Goal: Task Accomplishment & Management: Complete application form

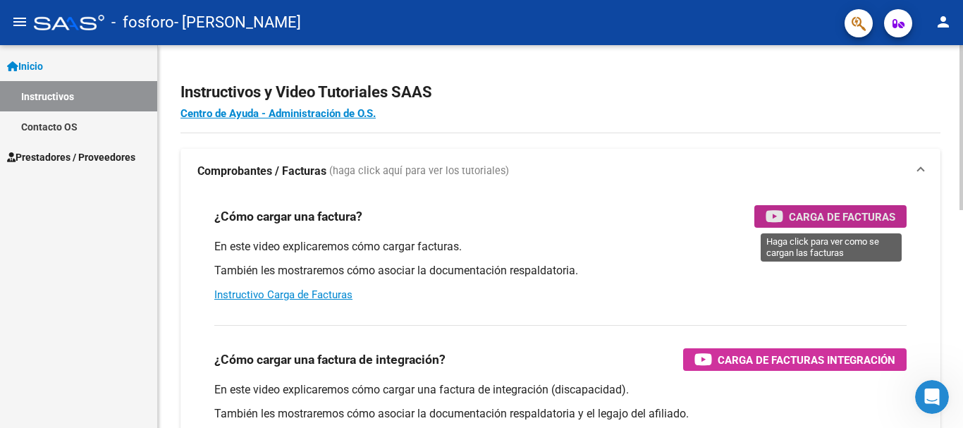
click at [764, 219] on button "Carga de Facturas" at bounding box center [830, 216] width 152 height 23
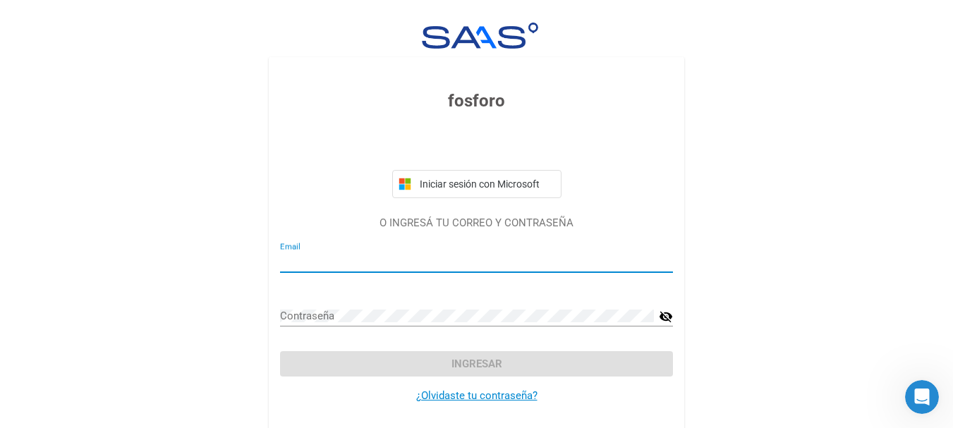
type input "[EMAIL_ADDRESS][DOMAIN_NAME]"
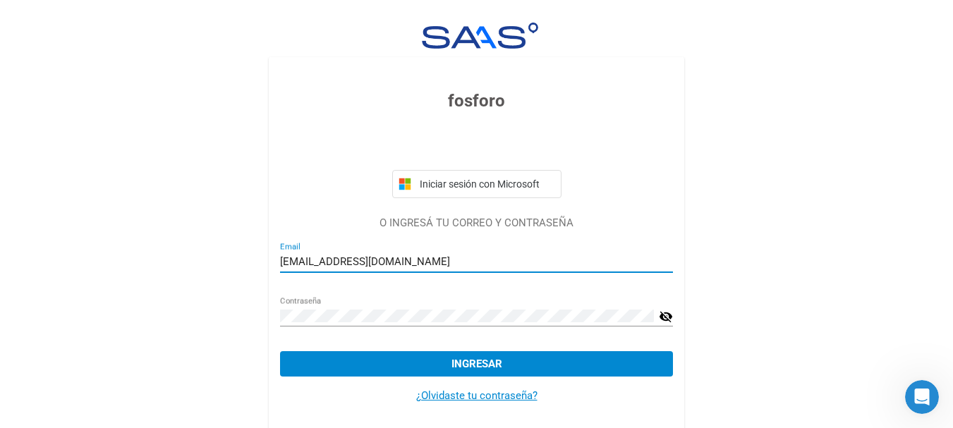
click at [440, 373] on button "Ingresar" at bounding box center [476, 363] width 393 height 25
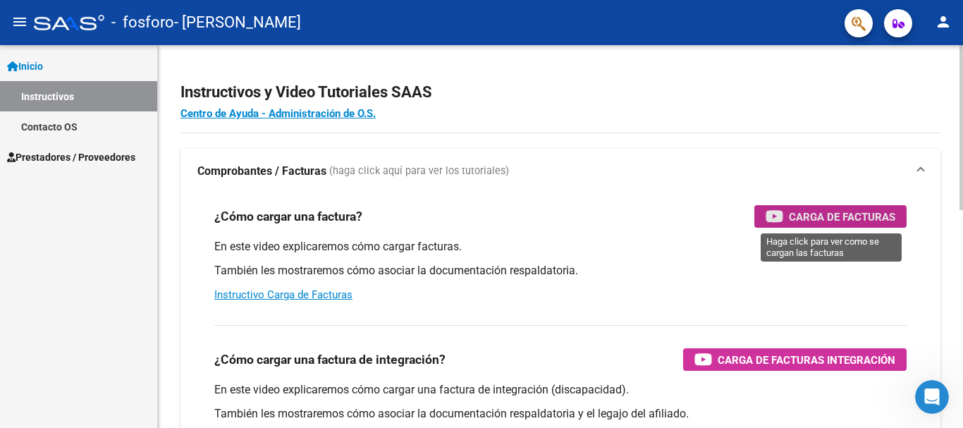
click at [772, 220] on icon "button" at bounding box center [775, 216] width 18 height 16
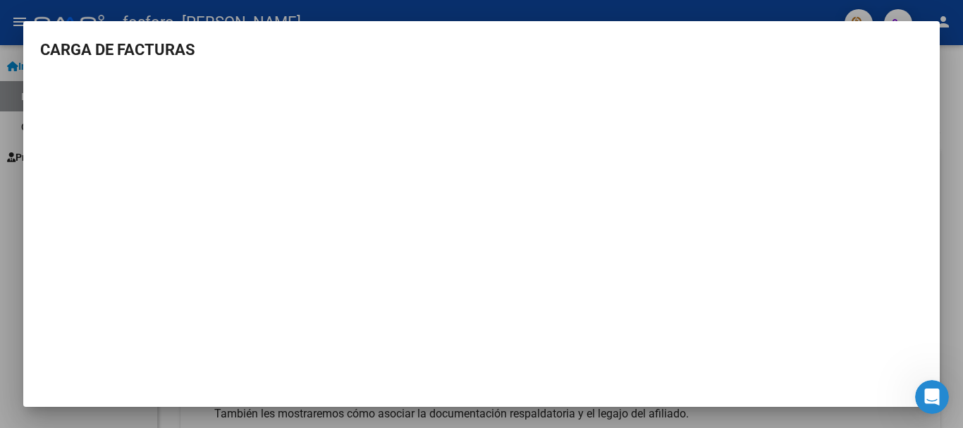
click at [871, 412] on div at bounding box center [481, 214] width 963 height 428
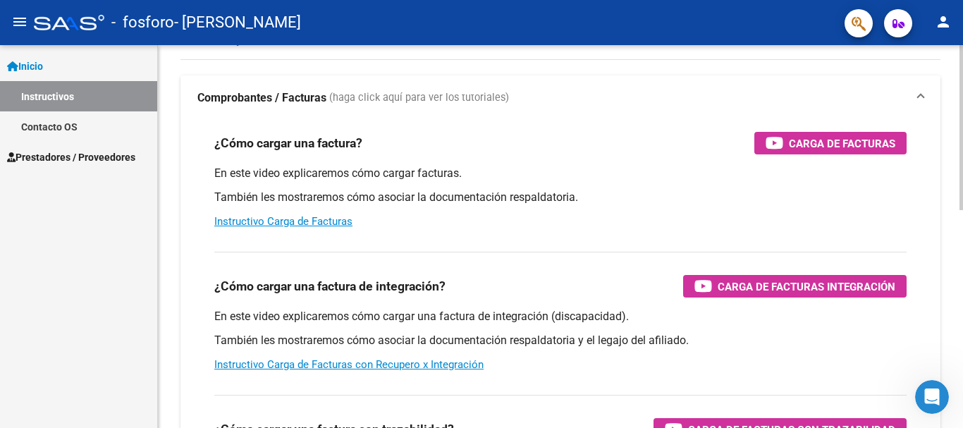
scroll to position [87, 0]
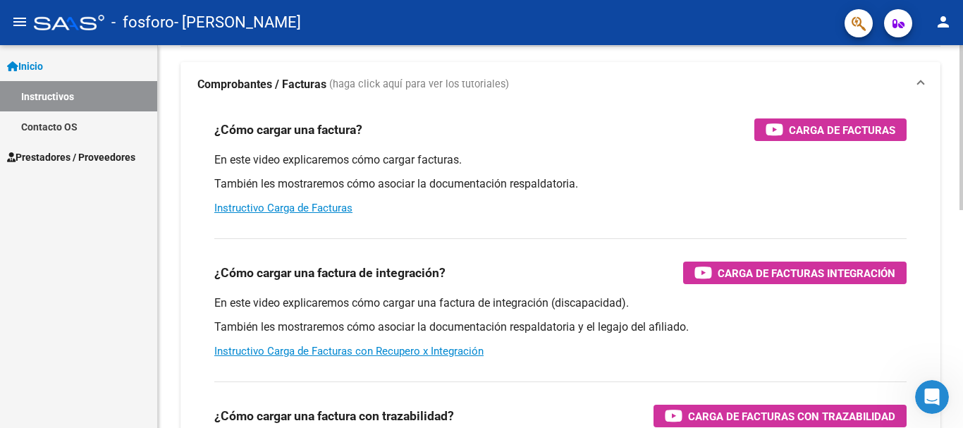
click at [962, 170] on div at bounding box center [962, 164] width 4 height 165
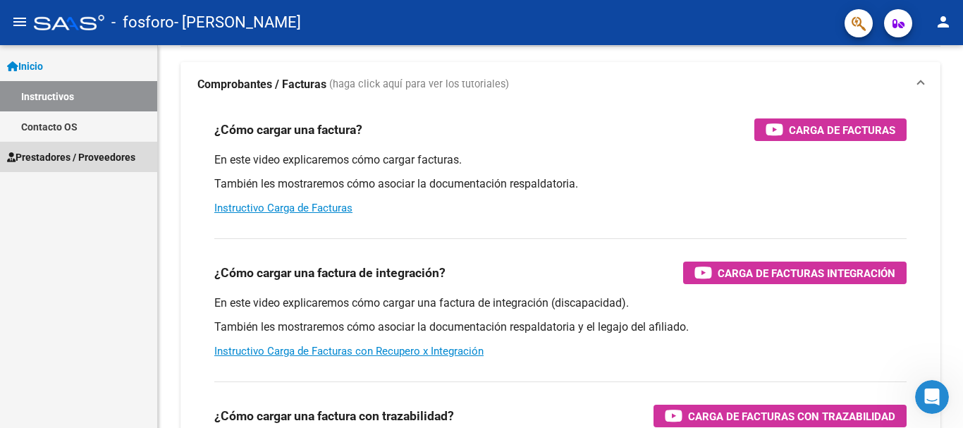
click at [118, 151] on span "Prestadores / Proveedores" at bounding box center [71, 157] width 128 height 16
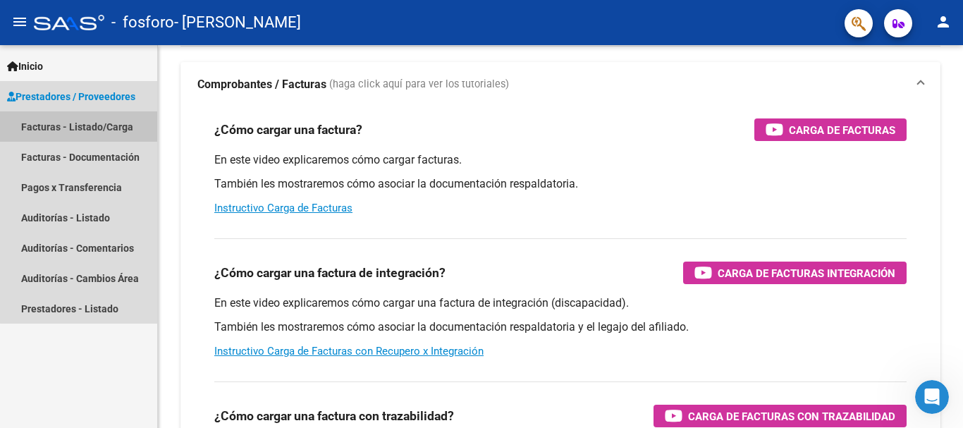
click at [133, 135] on link "Facturas - Listado/Carga" at bounding box center [78, 126] width 157 height 30
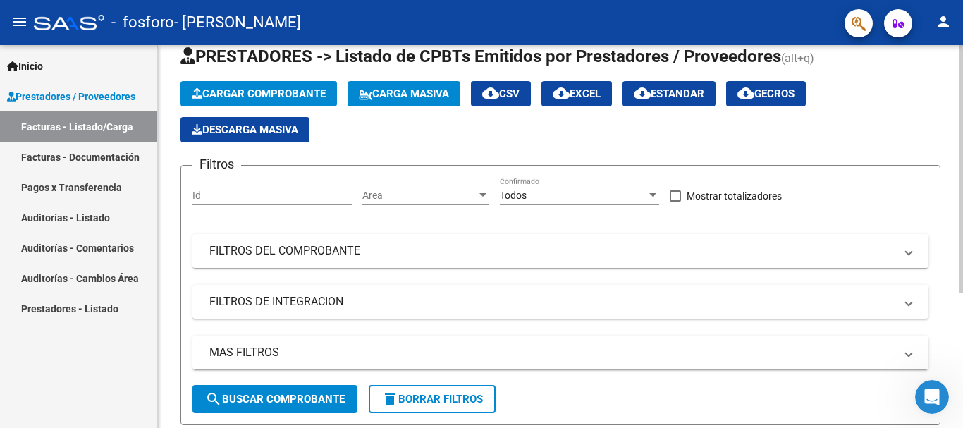
scroll to position [32, 0]
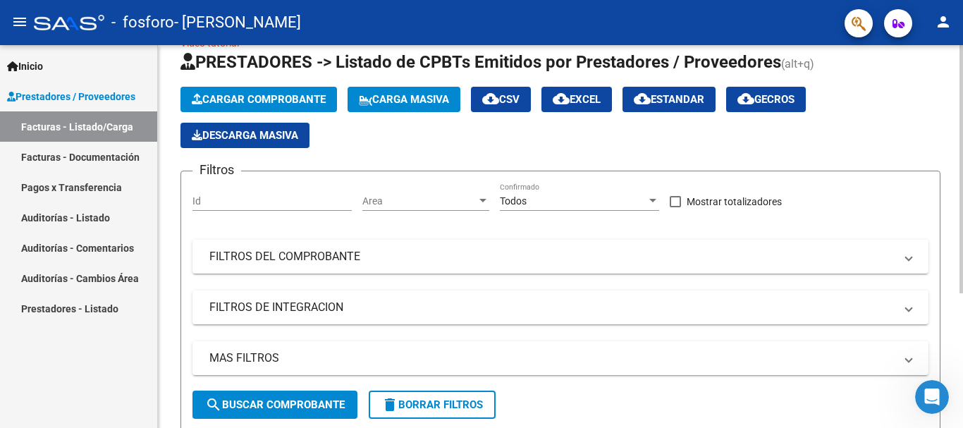
click at [962, 159] on div at bounding box center [962, 190] width 4 height 248
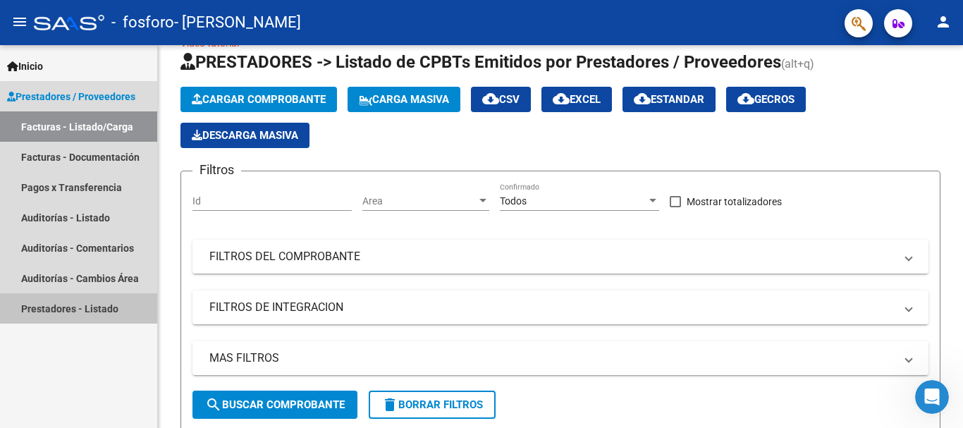
click at [102, 304] on link "Prestadores - Listado" at bounding box center [78, 308] width 157 height 30
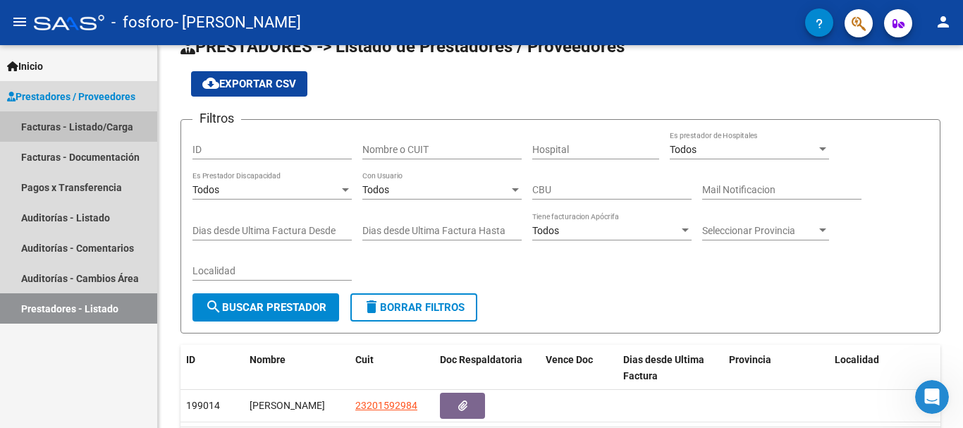
click at [109, 125] on link "Facturas - Listado/Carga" at bounding box center [78, 126] width 157 height 30
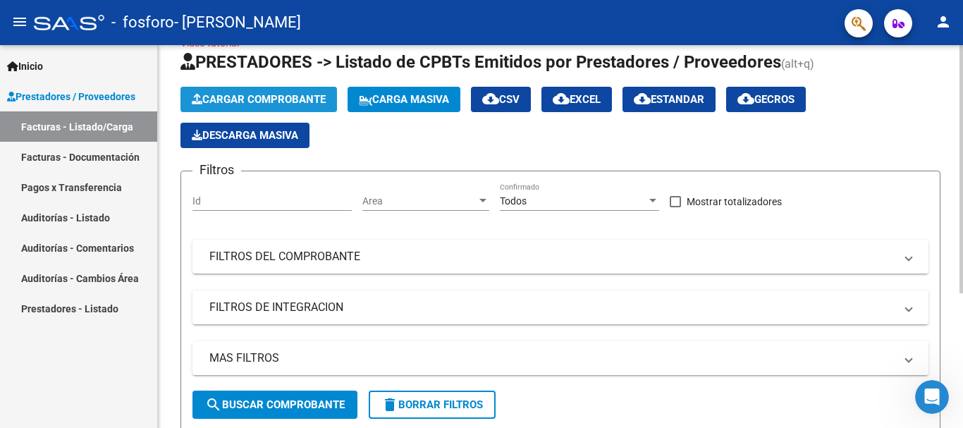
click at [312, 93] on span "Cargar Comprobante" at bounding box center [259, 99] width 134 height 13
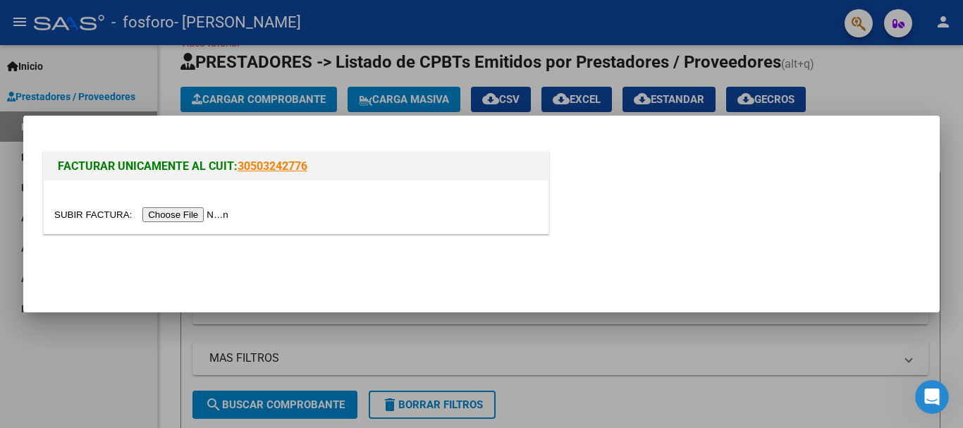
click at [224, 214] on input "file" at bounding box center [143, 214] width 178 height 15
click at [214, 216] on input "file" at bounding box center [143, 214] width 178 height 15
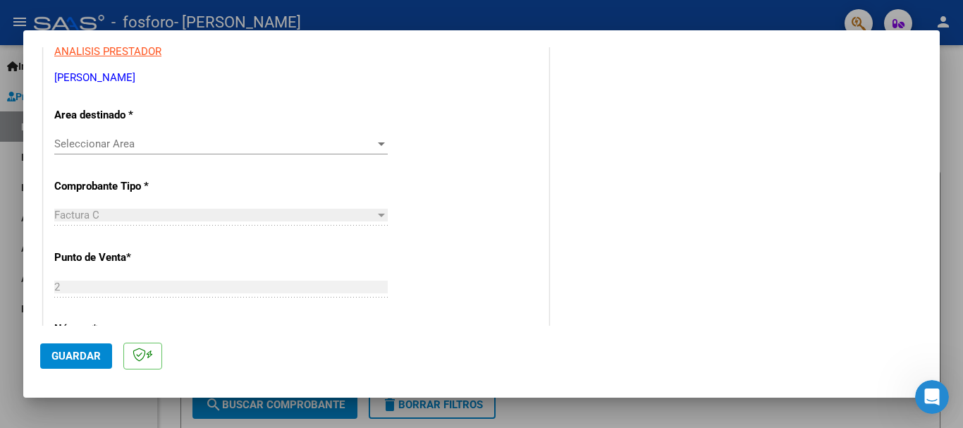
scroll to position [278, 0]
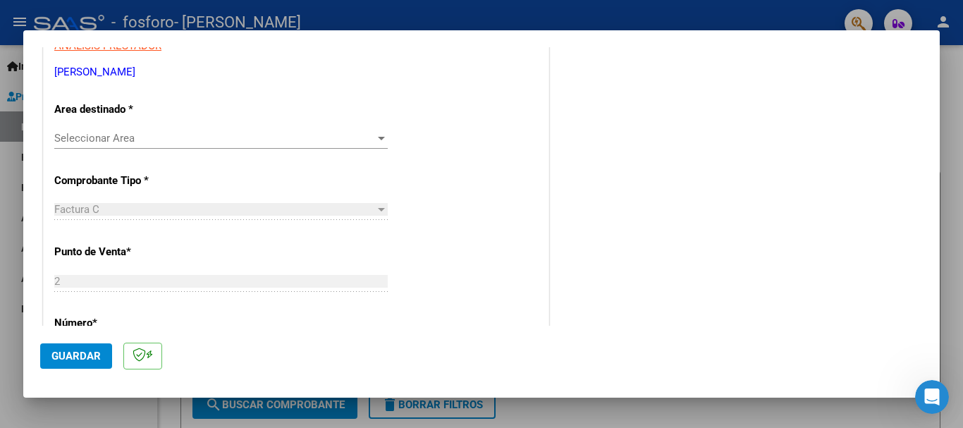
click at [378, 137] on div at bounding box center [381, 139] width 7 height 4
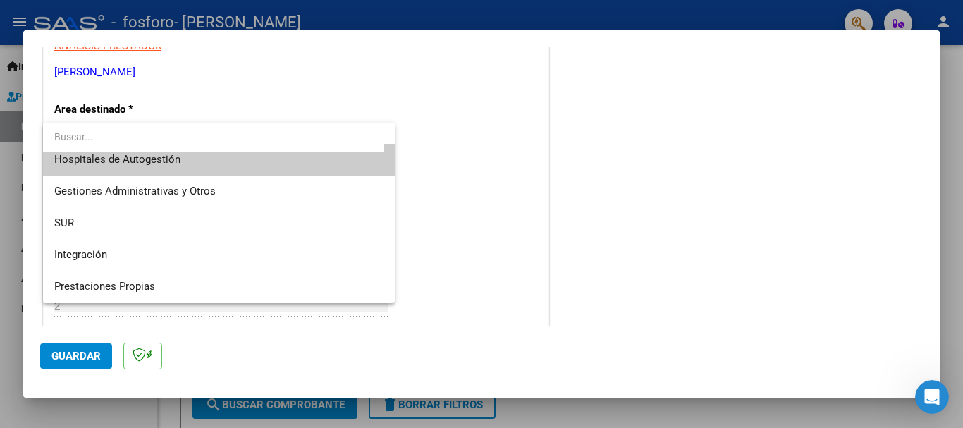
scroll to position [13, 0]
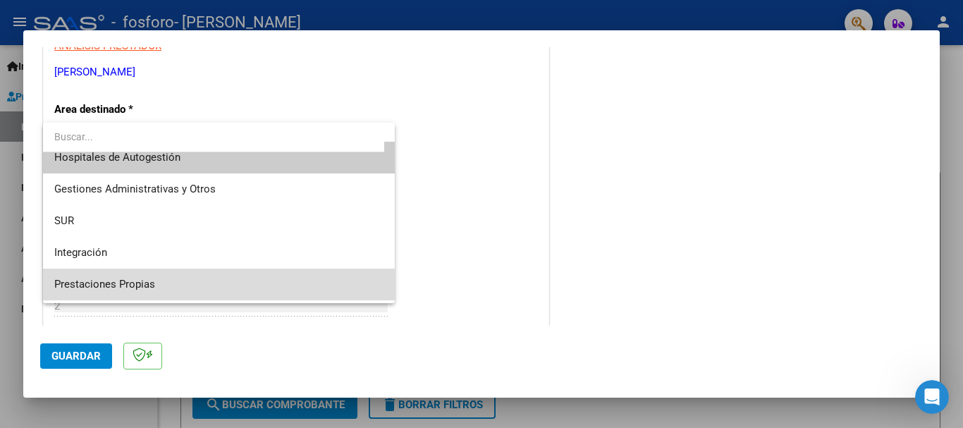
click at [312, 288] on span "Prestaciones Propias" at bounding box center [218, 285] width 329 height 32
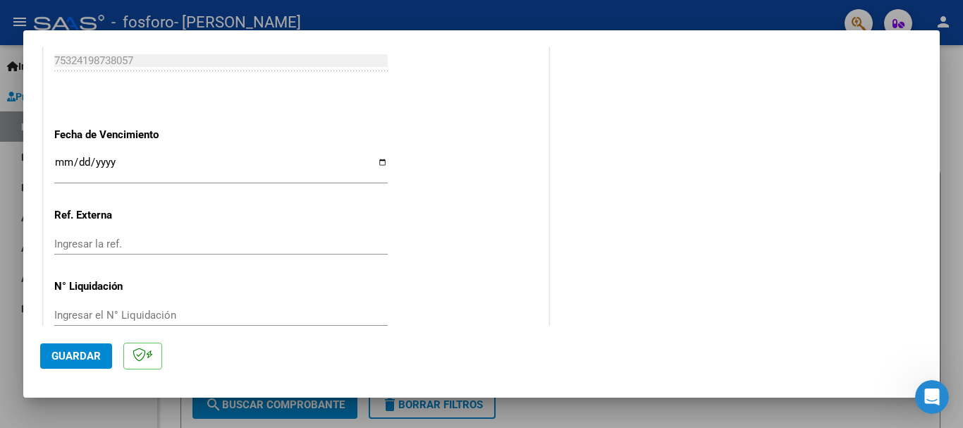
scroll to position [821, 0]
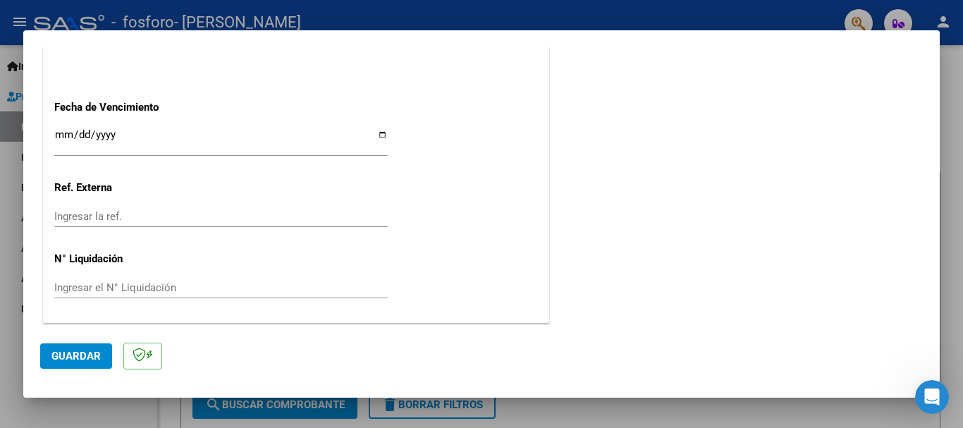
click at [280, 147] on input "Ingresar la fecha" at bounding box center [220, 140] width 333 height 23
click at [207, 145] on input "Ingresar la fecha" at bounding box center [220, 140] width 333 height 23
type input "[DATE]"
click at [85, 356] on span "Guardar" at bounding box center [75, 356] width 49 height 13
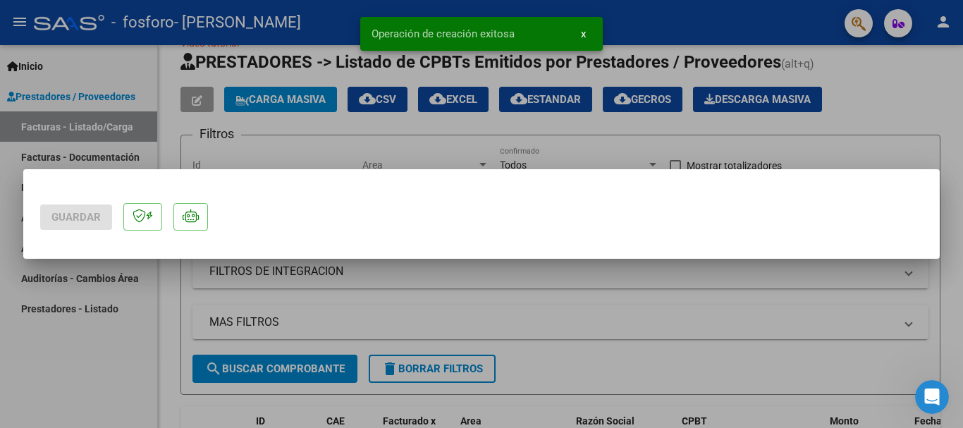
scroll to position [0, 0]
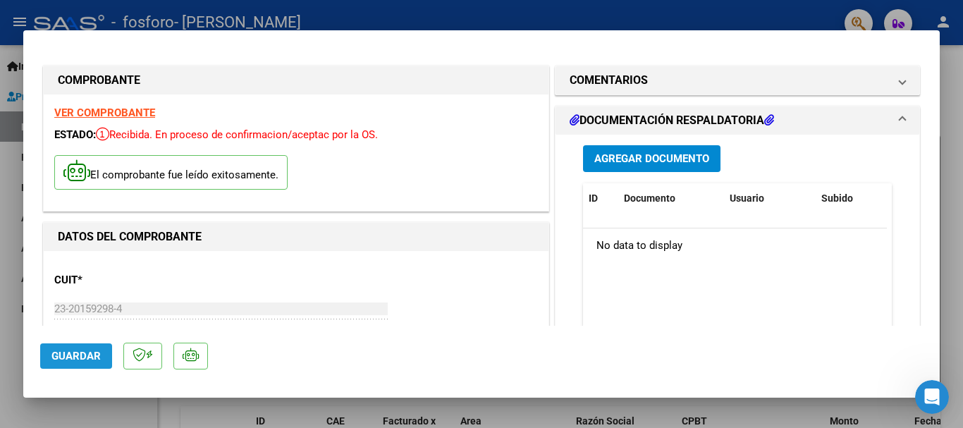
click at [80, 358] on span "Guardar" at bounding box center [75, 356] width 49 height 13
click at [581, 17] on div at bounding box center [481, 214] width 963 height 428
type input "$ 0,00"
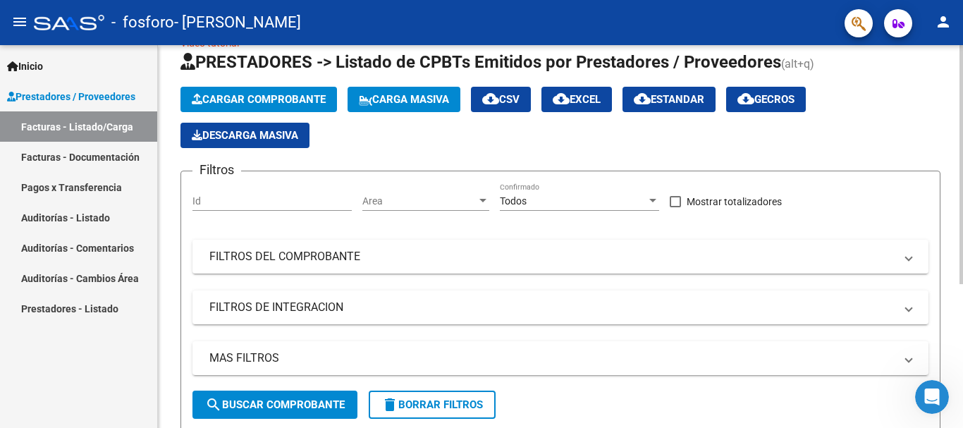
click at [326, 108] on button "Cargar Comprobante" at bounding box center [258, 99] width 157 height 25
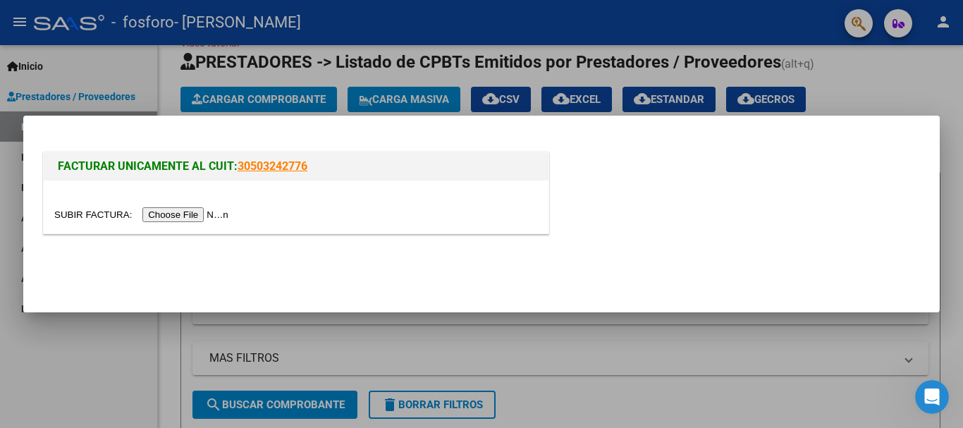
click at [205, 213] on input "file" at bounding box center [143, 214] width 178 height 15
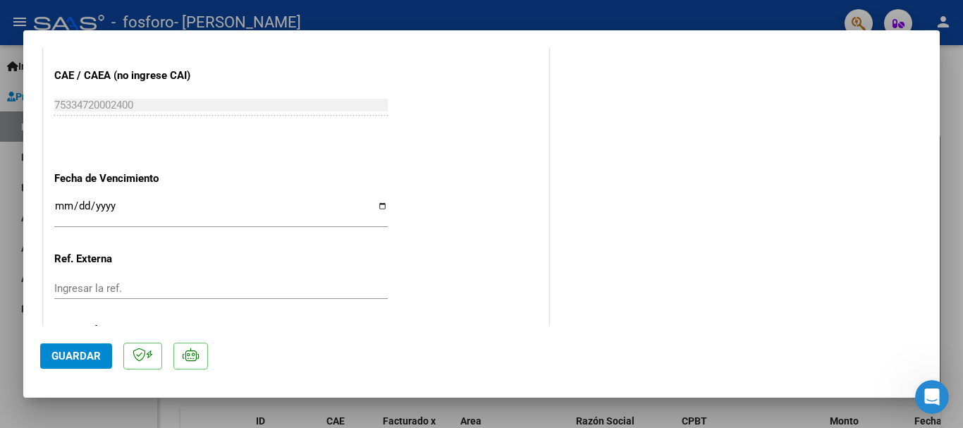
scroll to position [788, 0]
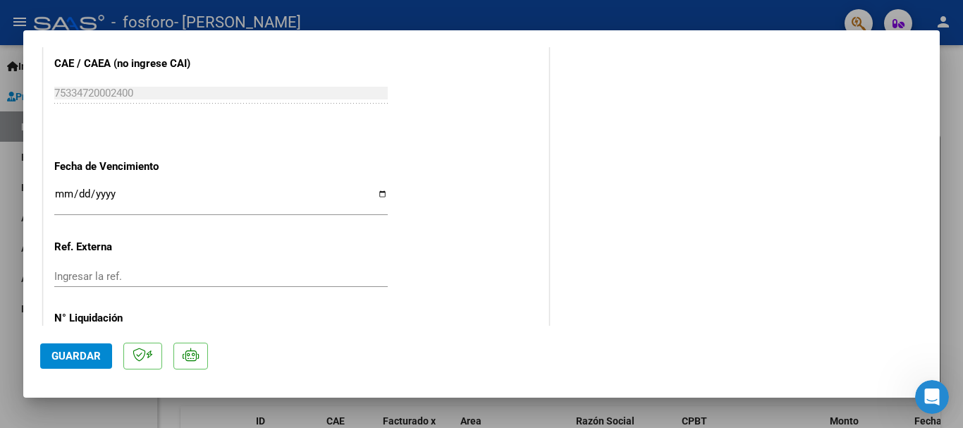
click at [331, 204] on input "Ingresar la fecha" at bounding box center [220, 199] width 333 height 23
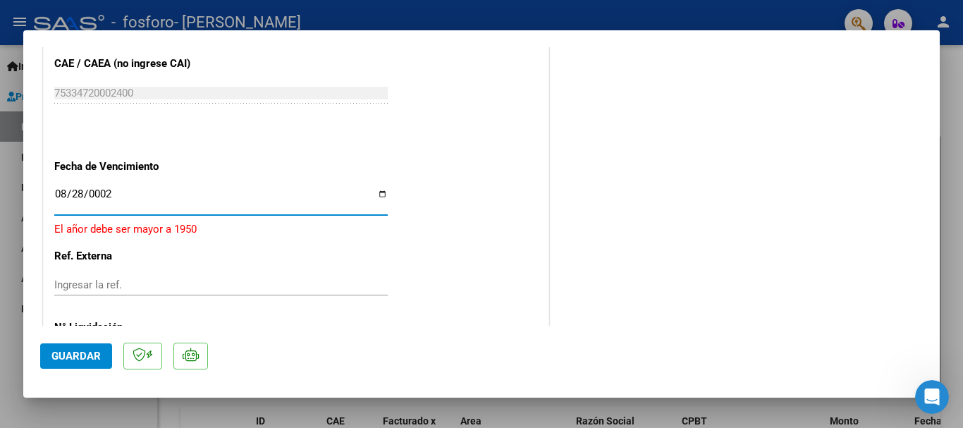
type input "0022-08-28"
type input "[DATE]"
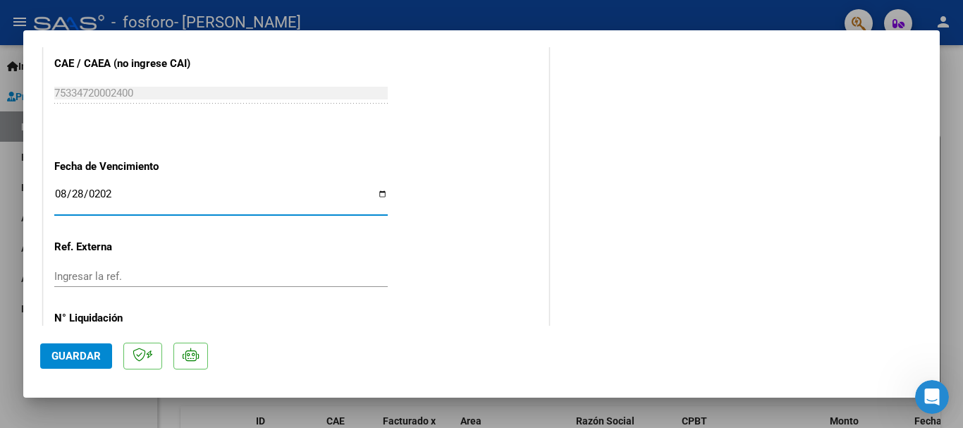
click at [92, 360] on span "Guardar" at bounding box center [75, 356] width 49 height 13
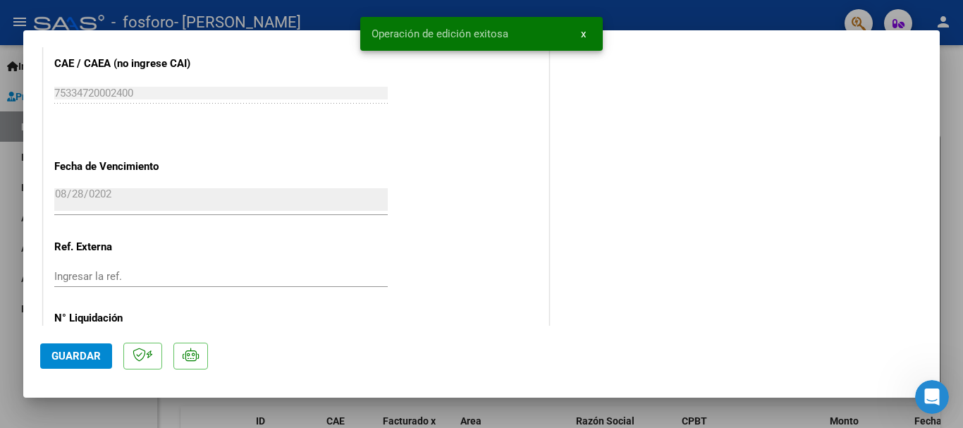
click at [761, 12] on div at bounding box center [481, 214] width 963 height 428
type input "$ 0,00"
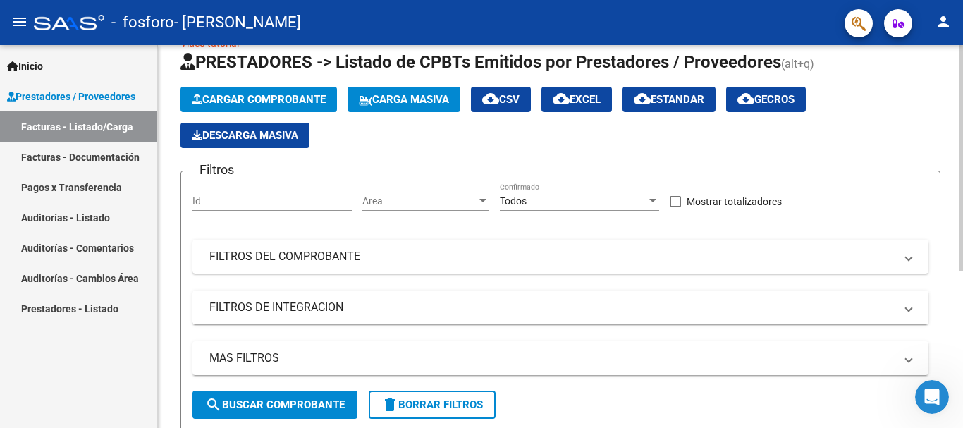
click at [317, 102] on span "Cargar Comprobante" at bounding box center [259, 99] width 134 height 13
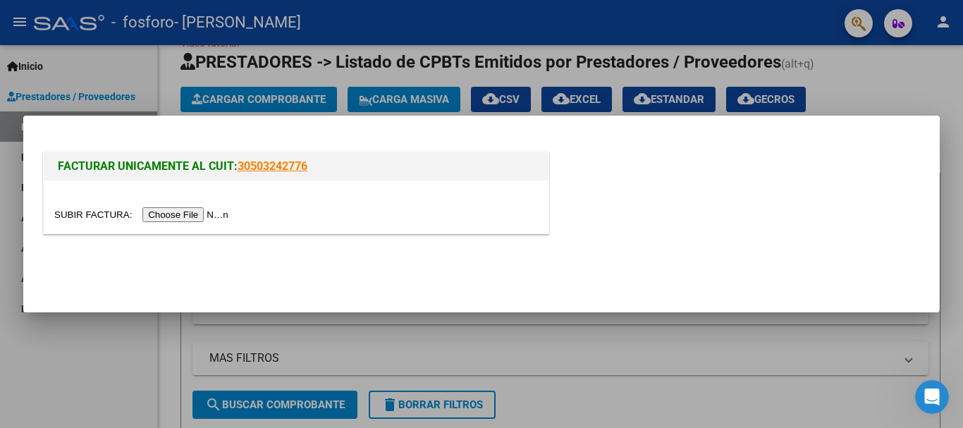
click at [214, 218] on input "file" at bounding box center [143, 214] width 178 height 15
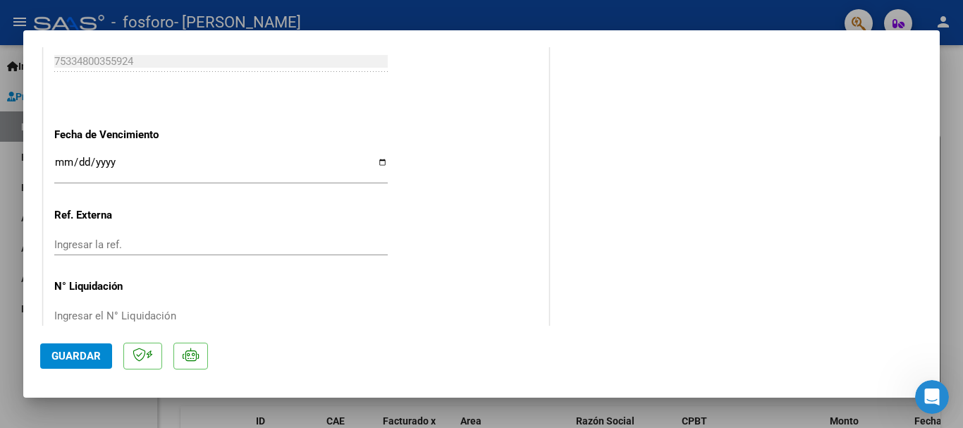
scroll to position [829, 0]
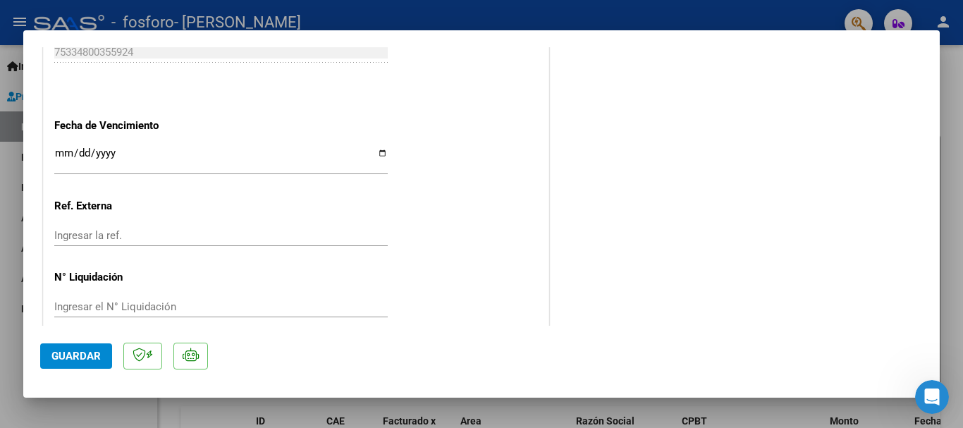
click at [282, 164] on input "Ingresar la fecha" at bounding box center [220, 158] width 333 height 23
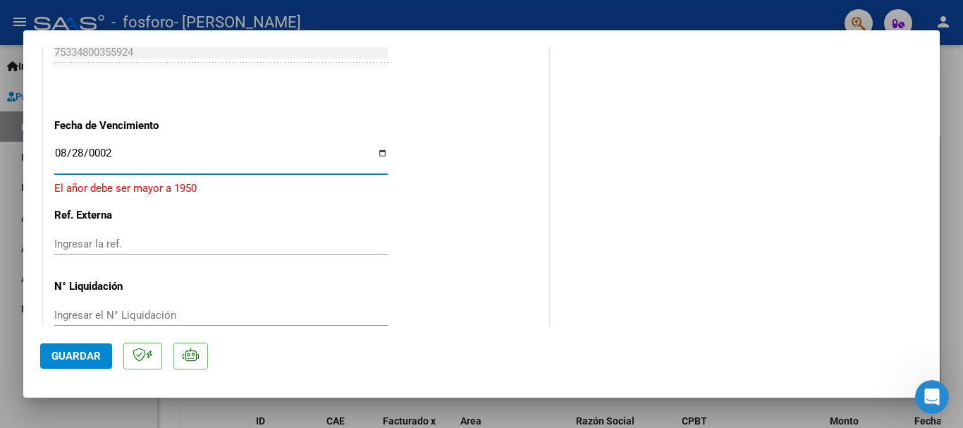
type input "0025-08-28"
type input "[DATE]"
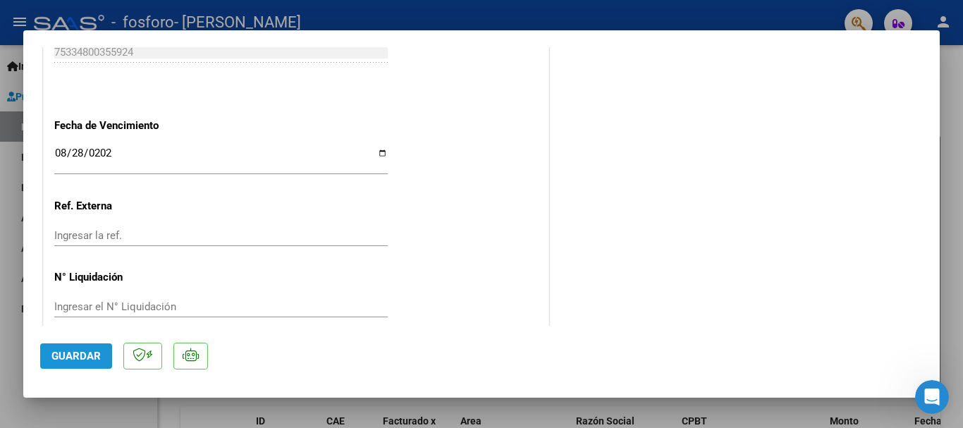
click at [77, 357] on span "Guardar" at bounding box center [75, 356] width 49 height 13
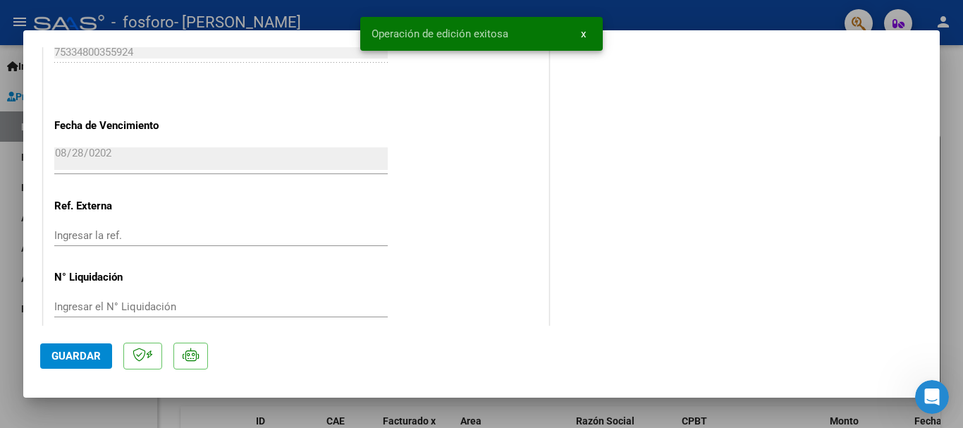
click at [708, 13] on div at bounding box center [481, 214] width 963 height 428
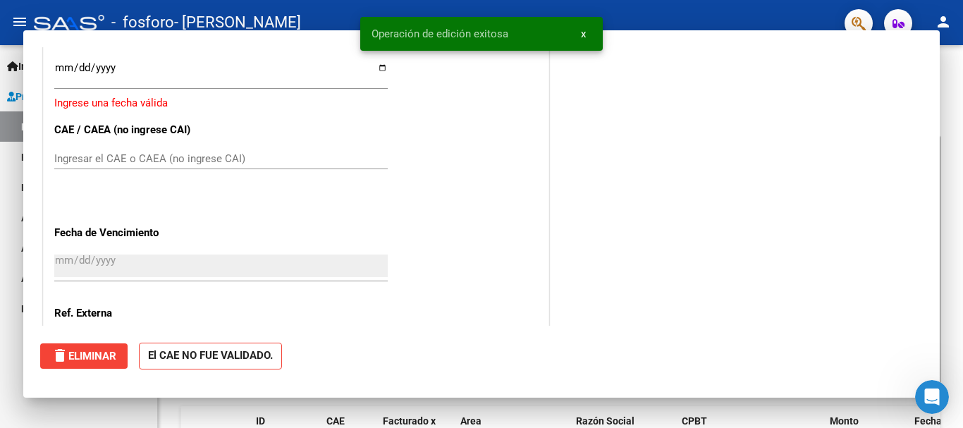
scroll to position [0, 0]
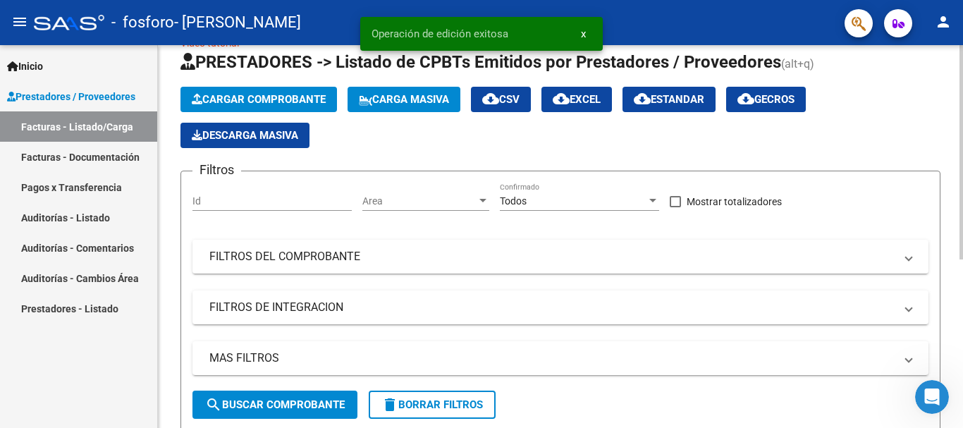
click at [304, 99] on span "Cargar Comprobante" at bounding box center [259, 99] width 134 height 13
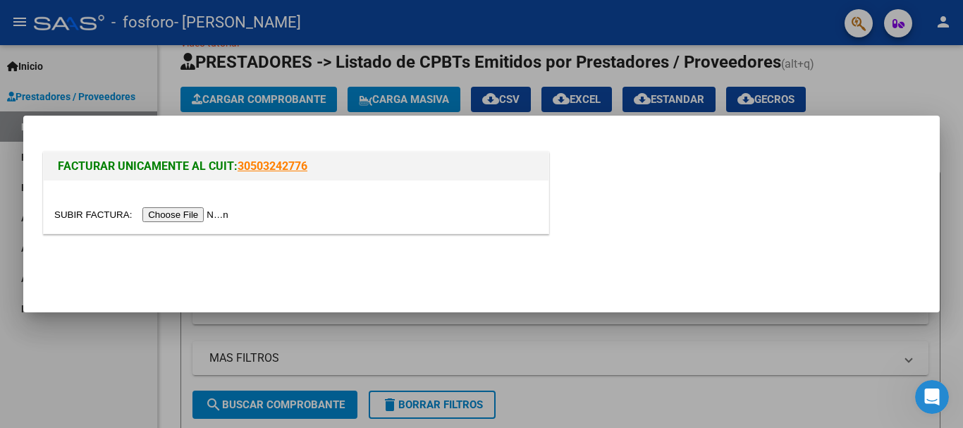
click at [221, 212] on input "file" at bounding box center [143, 214] width 178 height 15
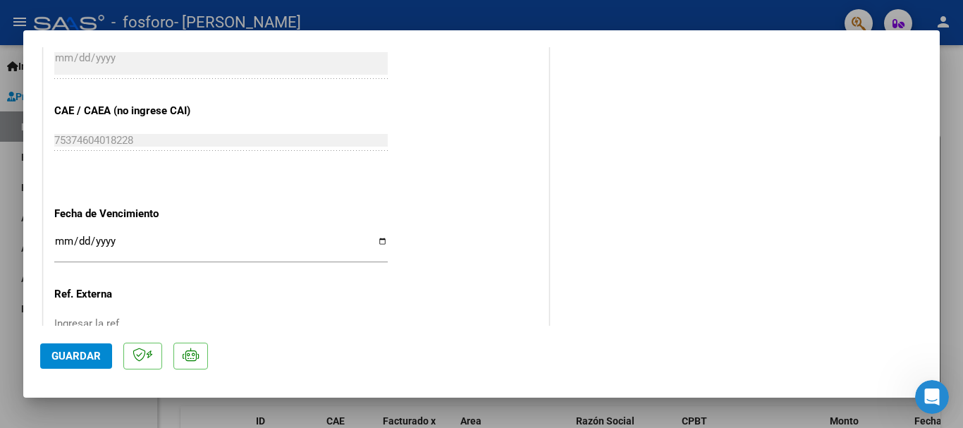
scroll to position [745, 0]
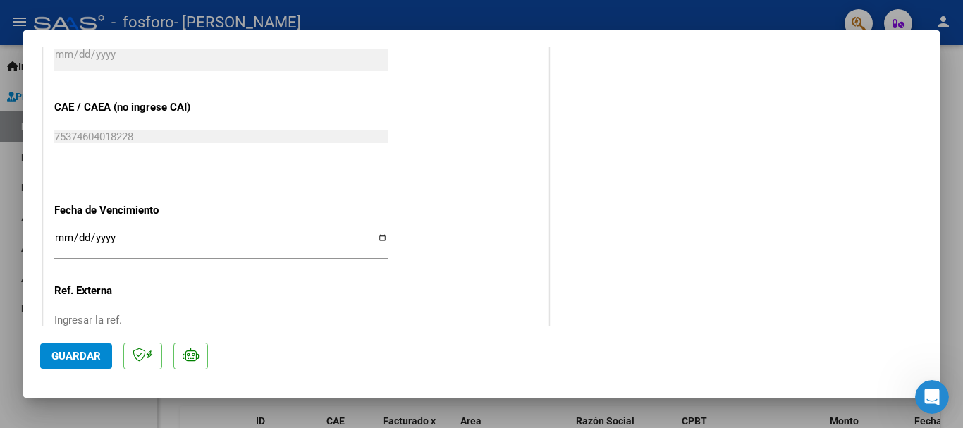
click at [68, 239] on input "Ingresar la fecha" at bounding box center [220, 243] width 333 height 23
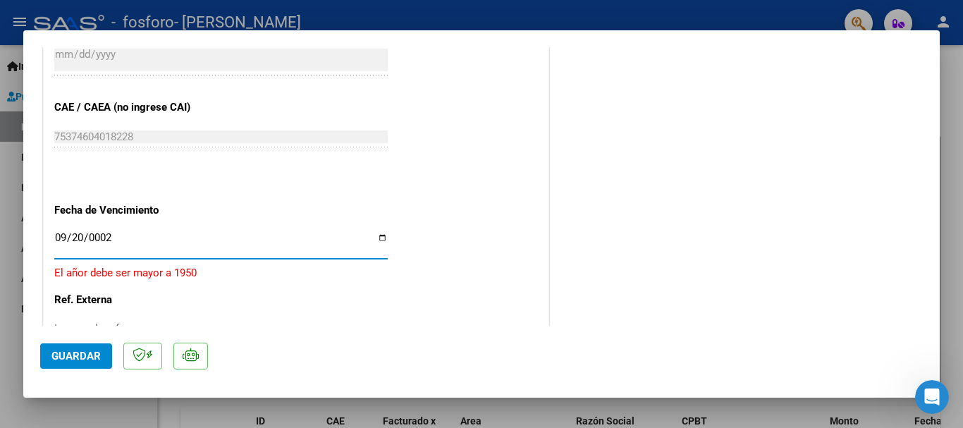
type input "0025-09-20"
type input "[DATE]"
click at [79, 356] on span "Guardar" at bounding box center [75, 356] width 49 height 13
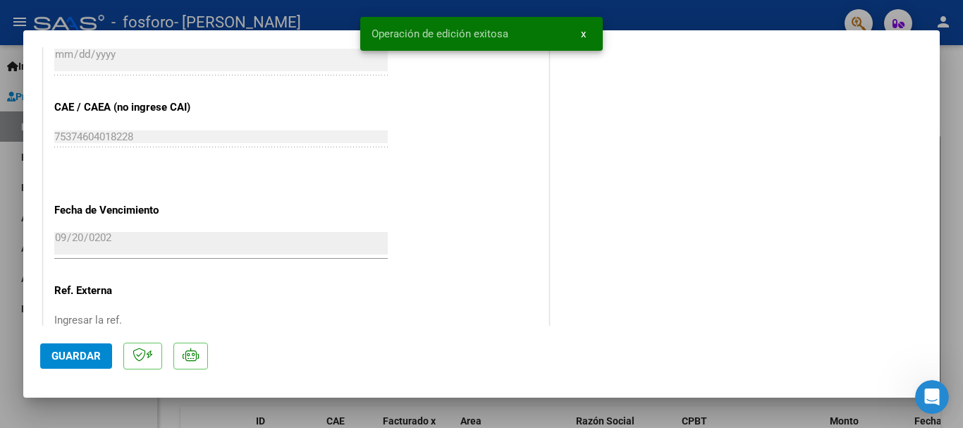
click at [783, 14] on div at bounding box center [481, 214] width 963 height 428
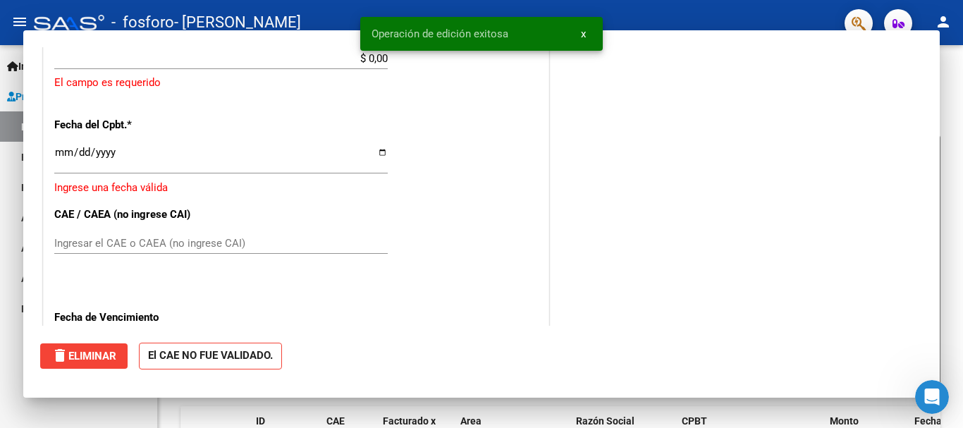
scroll to position [0, 0]
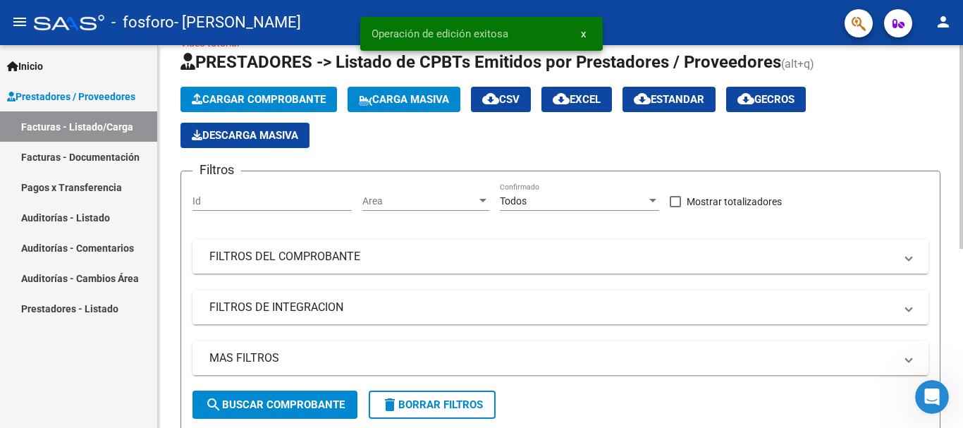
click at [317, 99] on span "Cargar Comprobante" at bounding box center [259, 99] width 134 height 13
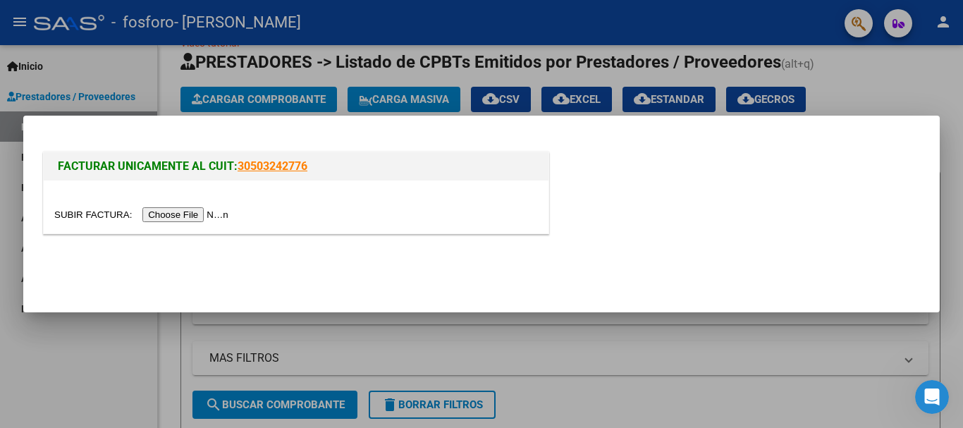
click at [225, 214] on input "file" at bounding box center [143, 214] width 178 height 15
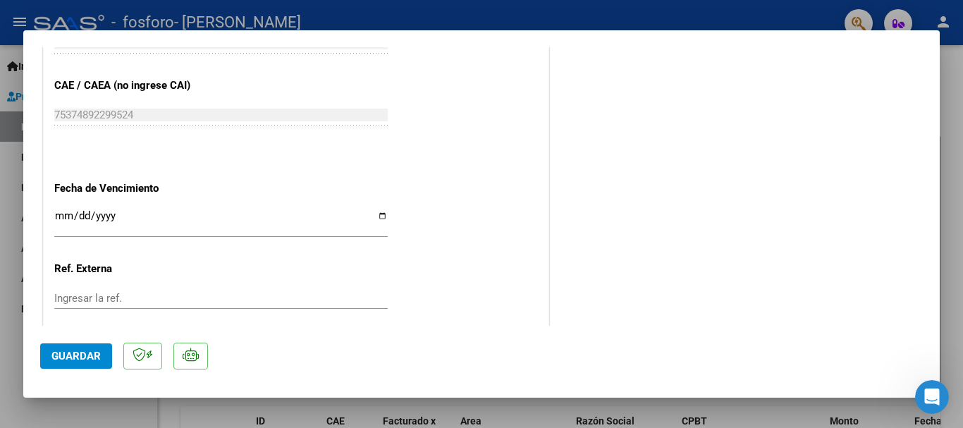
scroll to position [770, 0]
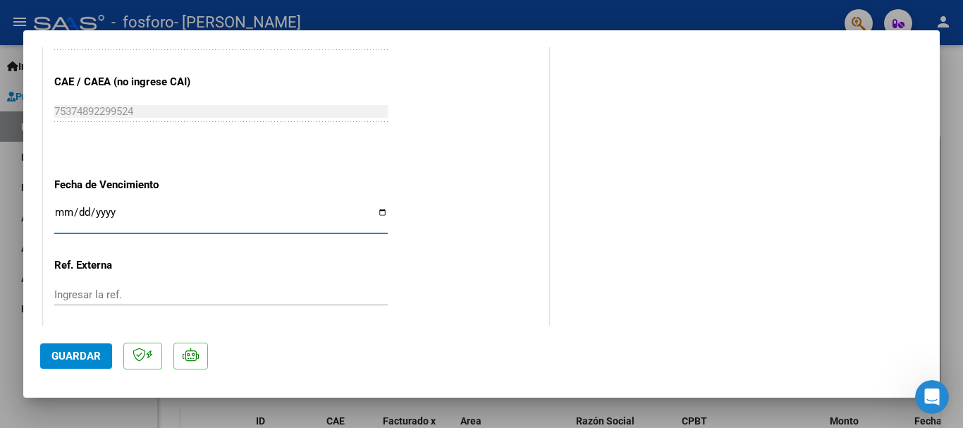
click at [307, 214] on input "Ingresar la fecha" at bounding box center [220, 218] width 333 height 23
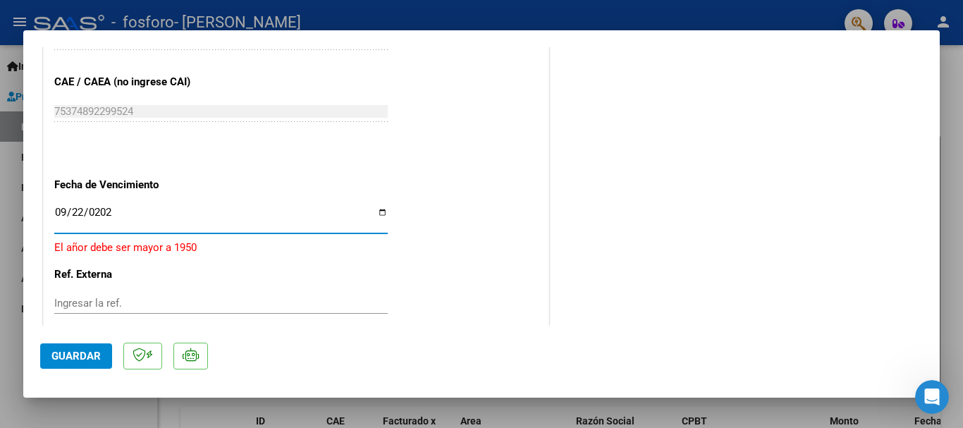
type input "[DATE]"
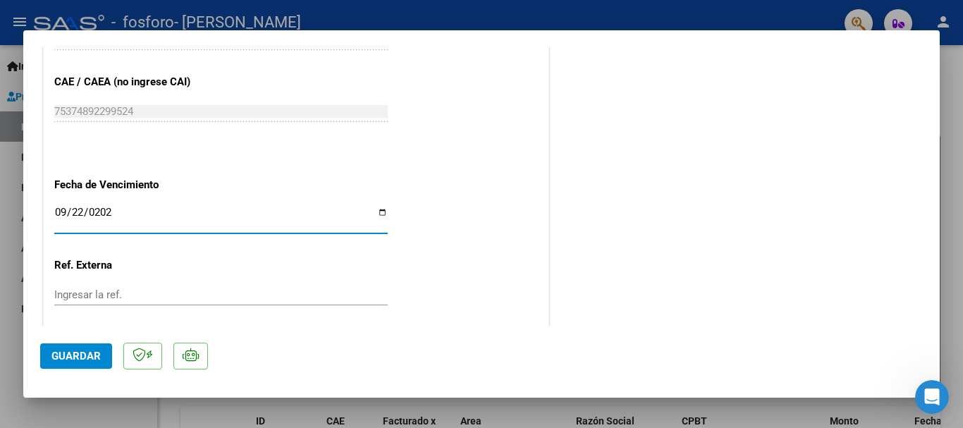
click at [95, 355] on span "Guardar" at bounding box center [75, 356] width 49 height 13
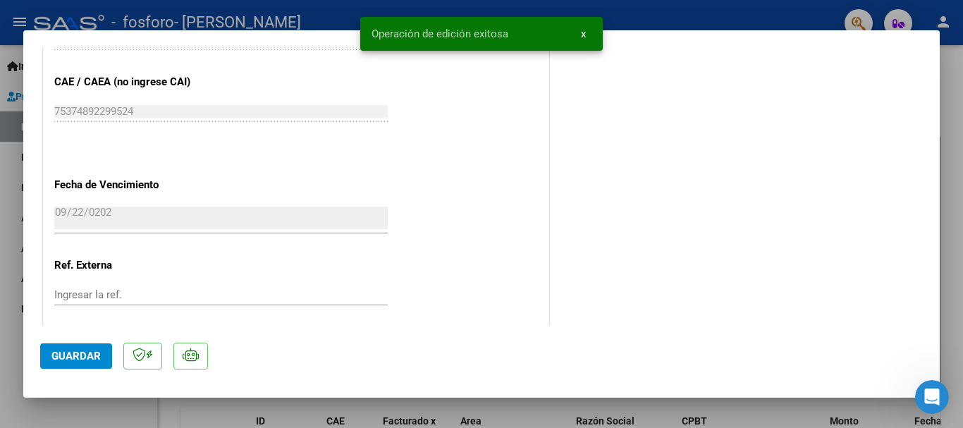
click at [653, 25] on div at bounding box center [481, 214] width 963 height 428
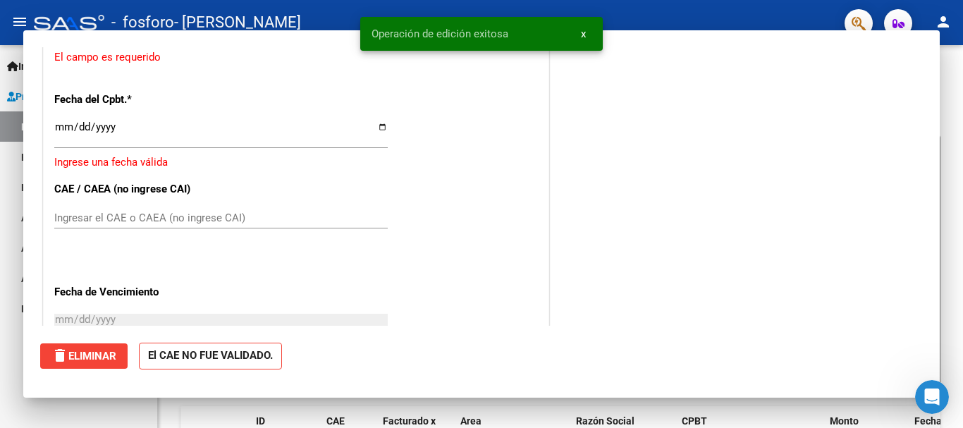
scroll to position [0, 0]
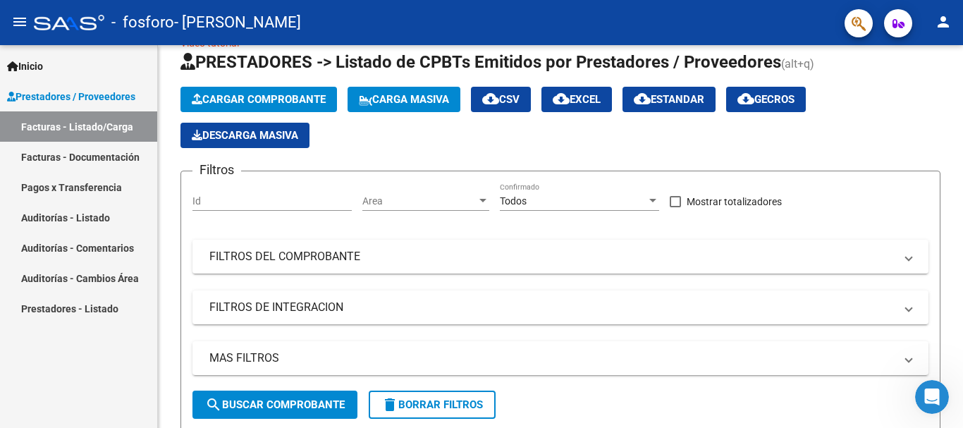
click at [145, 162] on link "Facturas - Documentación" at bounding box center [78, 157] width 157 height 30
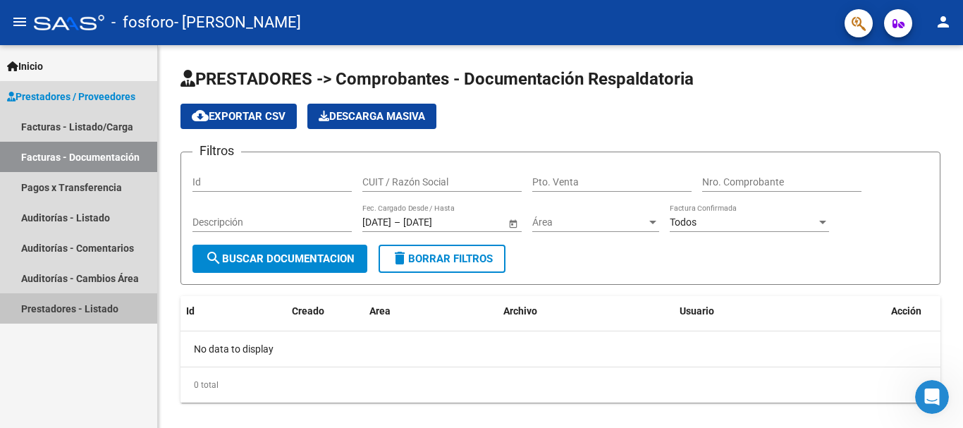
click at [122, 310] on link "Prestadores - Listado" at bounding box center [78, 308] width 157 height 30
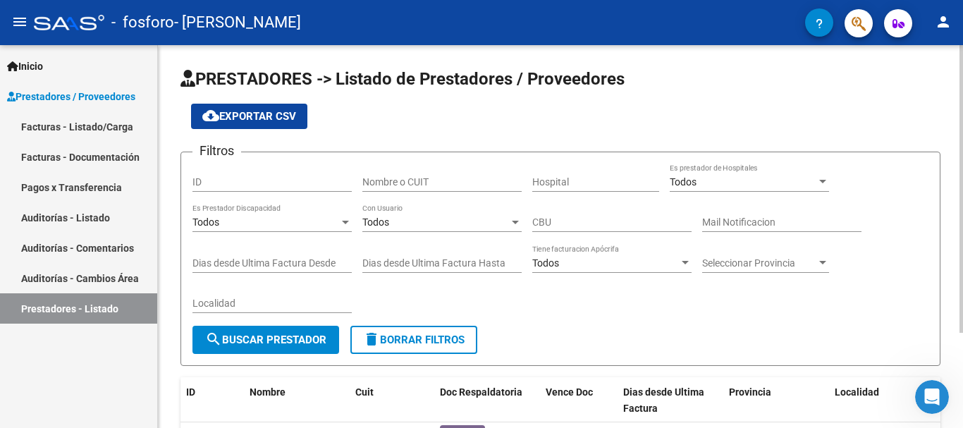
click at [962, 66] on div at bounding box center [962, 189] width 4 height 288
click at [948, 27] on mat-icon "person" at bounding box center [943, 21] width 17 height 17
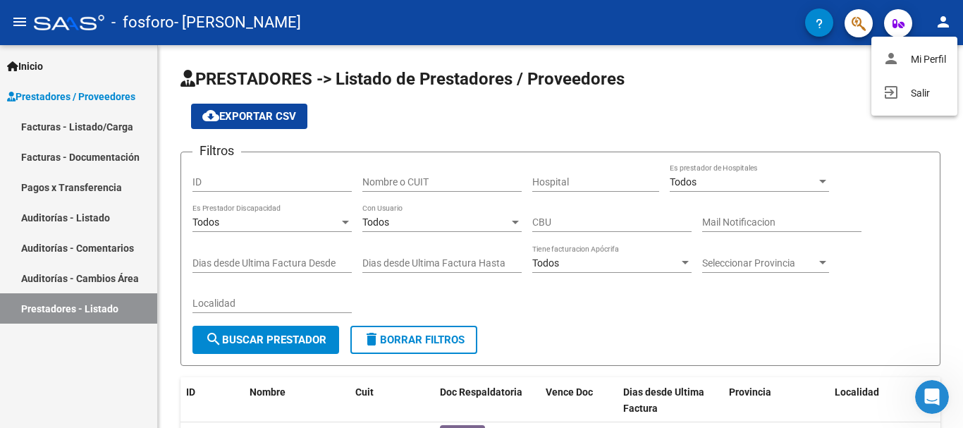
click at [841, 102] on div at bounding box center [481, 214] width 963 height 428
click at [890, 26] on button "button" at bounding box center [898, 23] width 28 height 28
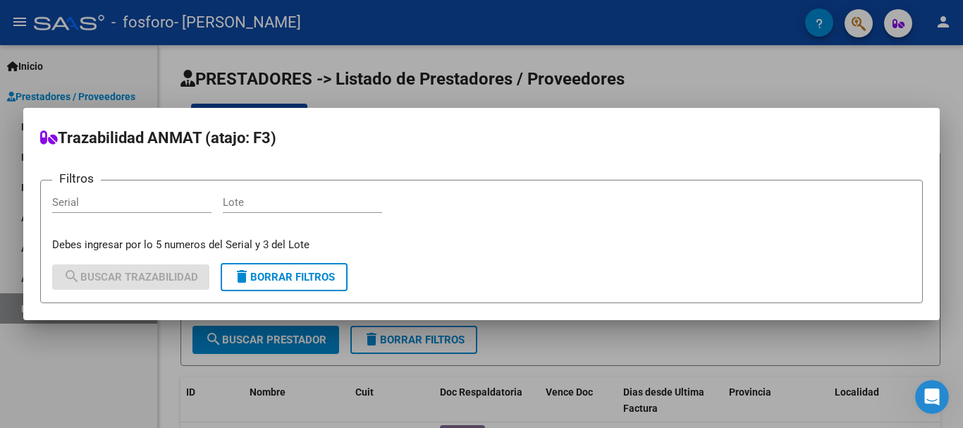
click at [811, 69] on div at bounding box center [481, 214] width 963 height 428
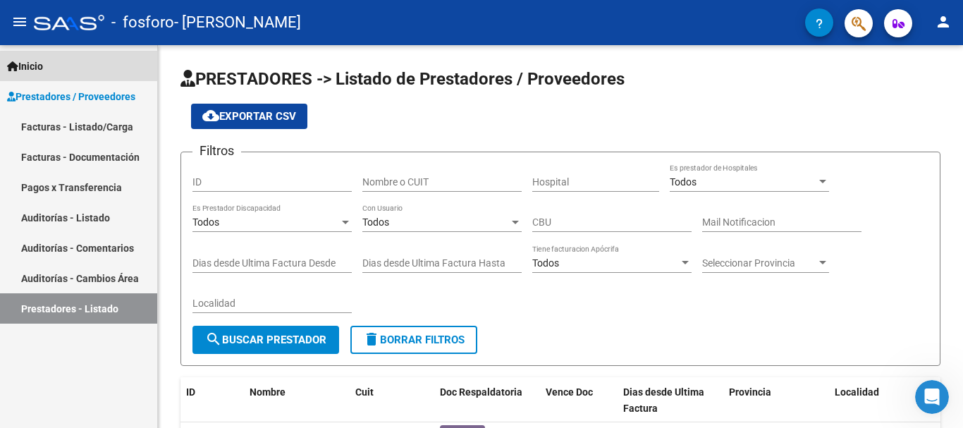
click at [43, 65] on span "Inicio" at bounding box center [25, 67] width 36 height 16
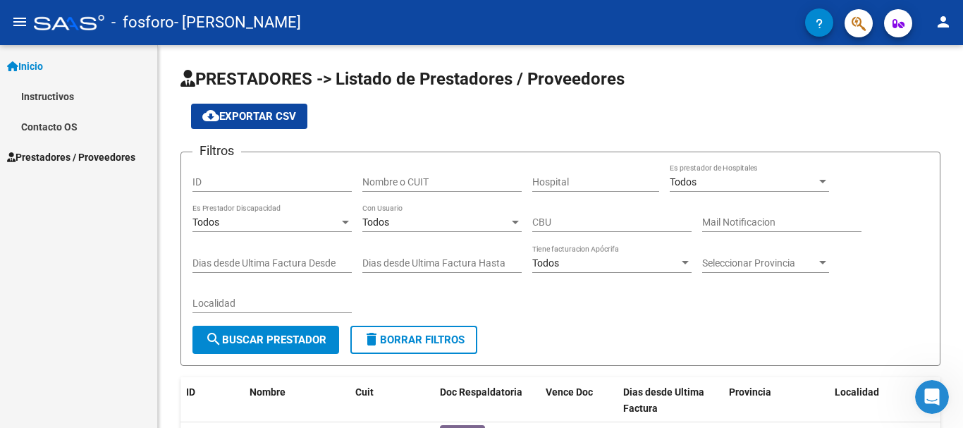
click at [21, 23] on mat-icon "menu" at bounding box center [19, 21] width 17 height 17
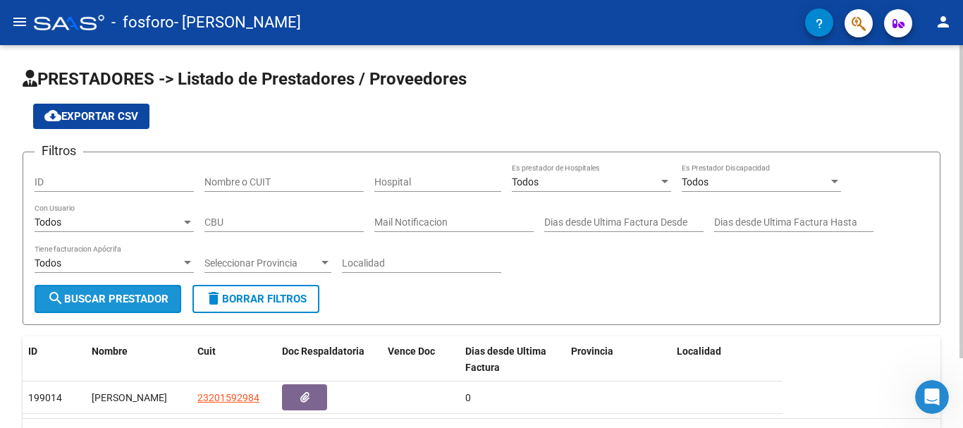
click at [166, 301] on span "search Buscar Prestador" at bounding box center [107, 299] width 121 height 13
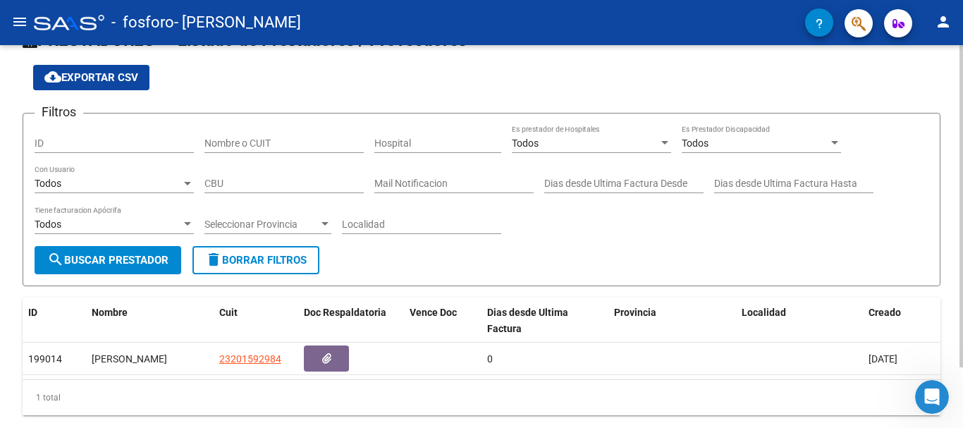
scroll to position [72, 0]
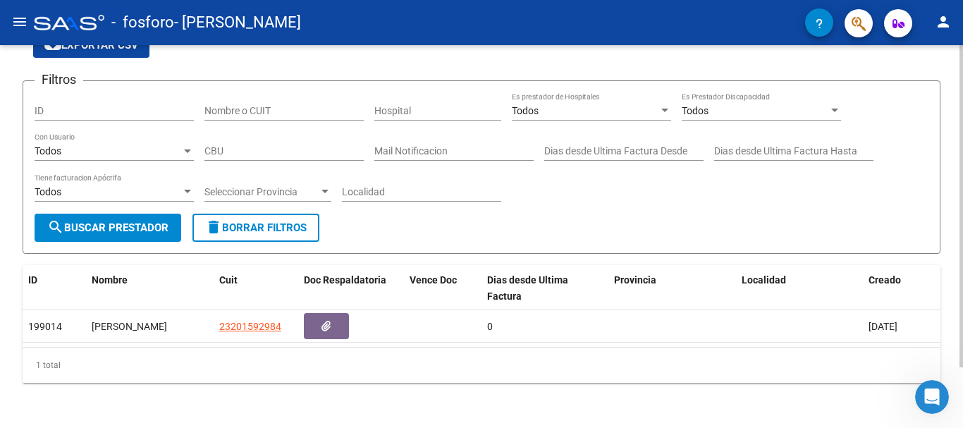
click at [962, 196] on div at bounding box center [962, 267] width 4 height 322
click at [945, 20] on mat-icon "person" at bounding box center [943, 21] width 17 height 17
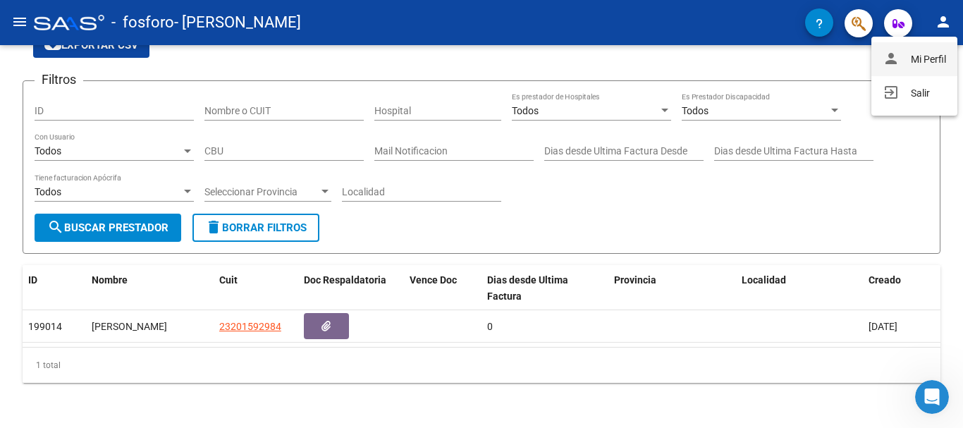
click at [926, 73] on button "person Mi Perfil" at bounding box center [914, 59] width 86 height 34
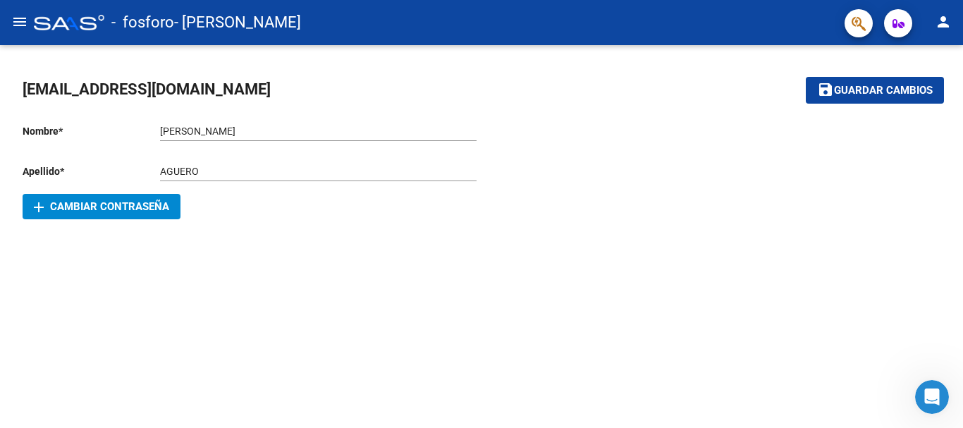
click at [20, 18] on mat-icon "menu" at bounding box center [19, 21] width 17 height 17
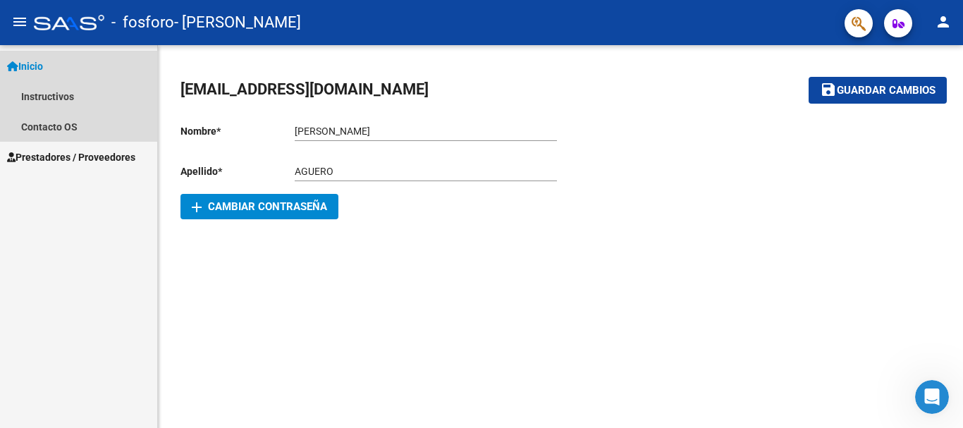
click at [43, 66] on span "Inicio" at bounding box center [25, 67] width 36 height 16
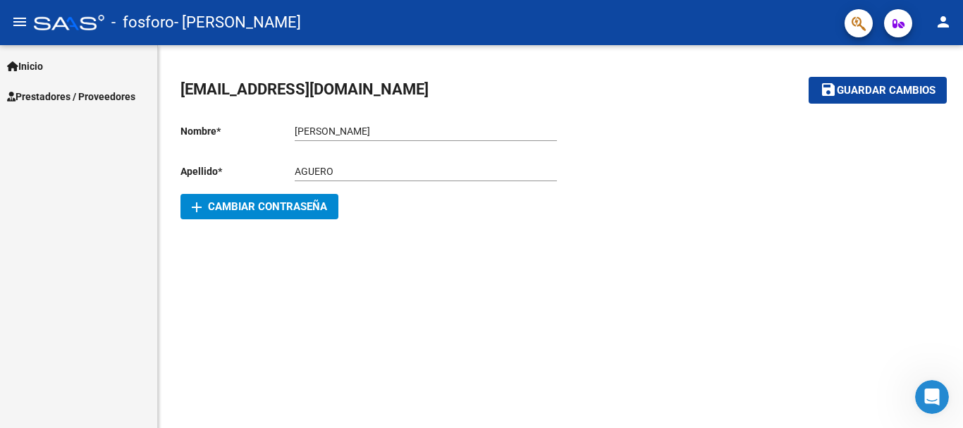
click at [51, 75] on link "Inicio" at bounding box center [78, 66] width 157 height 30
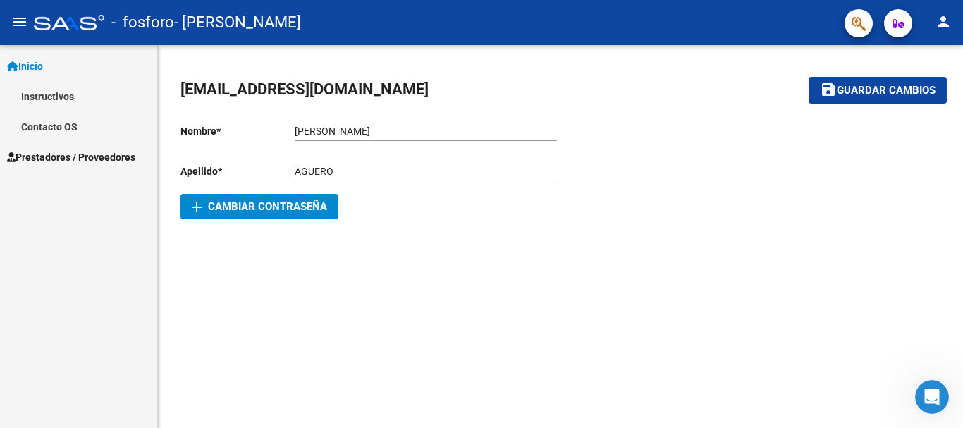
click at [56, 154] on span "Prestadores / Proveedores" at bounding box center [71, 157] width 128 height 16
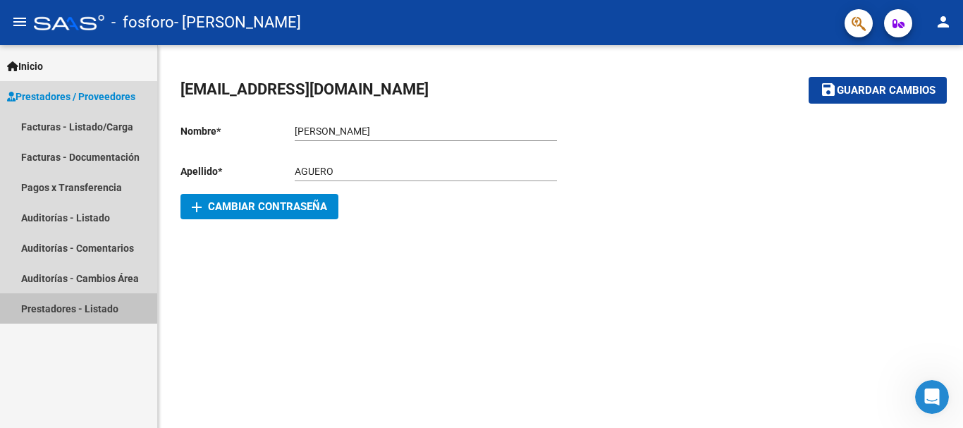
click at [59, 308] on link "Prestadores - Listado" at bounding box center [78, 308] width 157 height 30
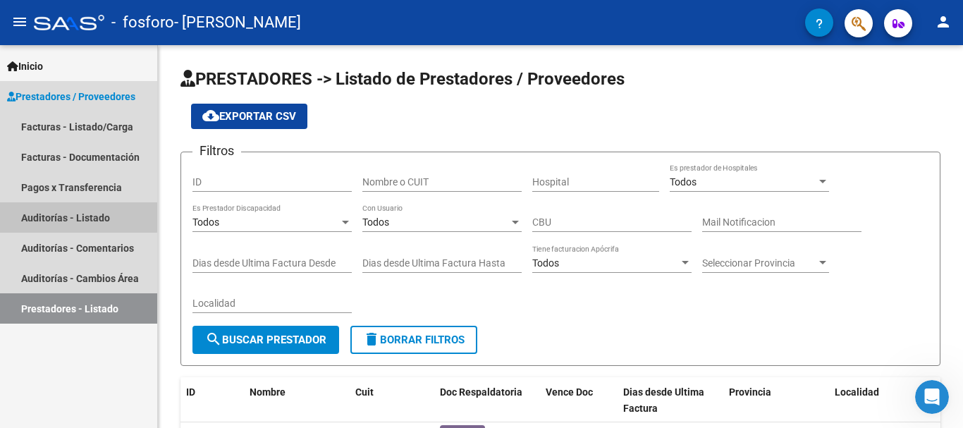
click at [78, 214] on link "Auditorías - Listado" at bounding box center [78, 217] width 157 height 30
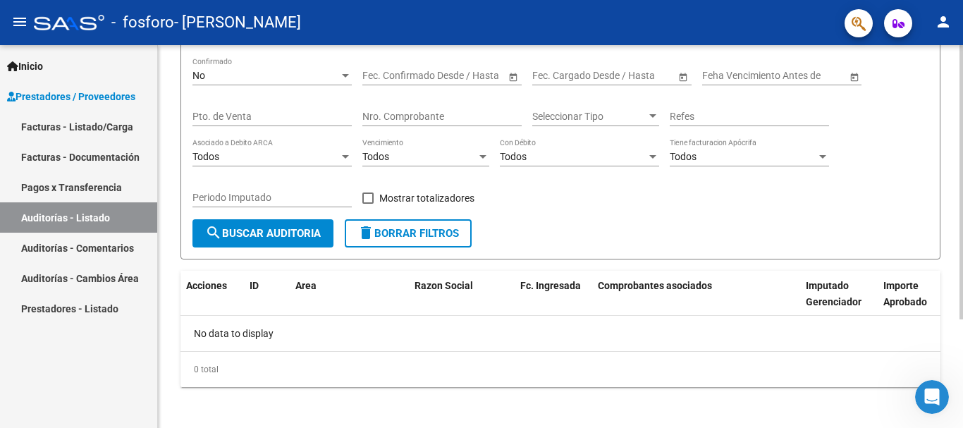
scroll to position [151, 0]
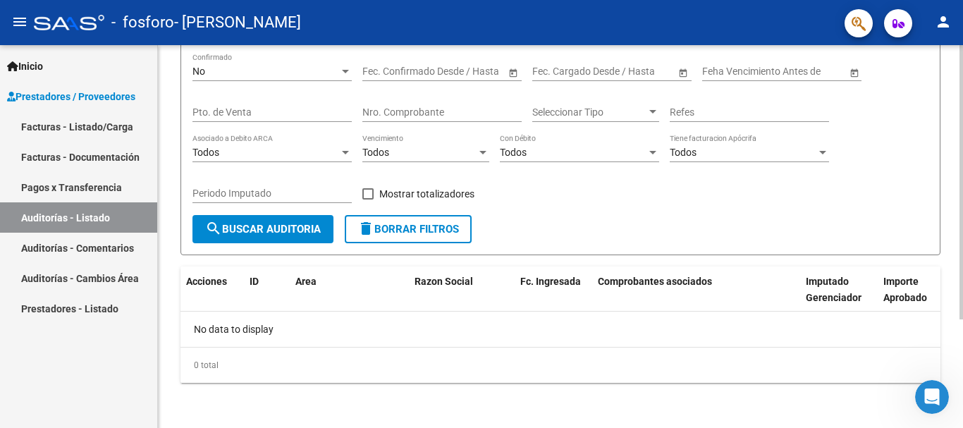
click at [962, 261] on div at bounding box center [962, 291] width 4 height 274
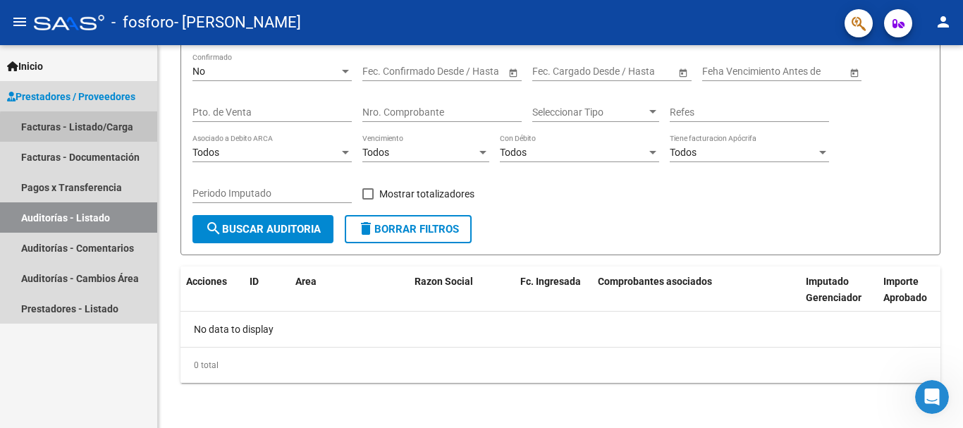
click at [125, 131] on link "Facturas - Listado/Carga" at bounding box center [78, 126] width 157 height 30
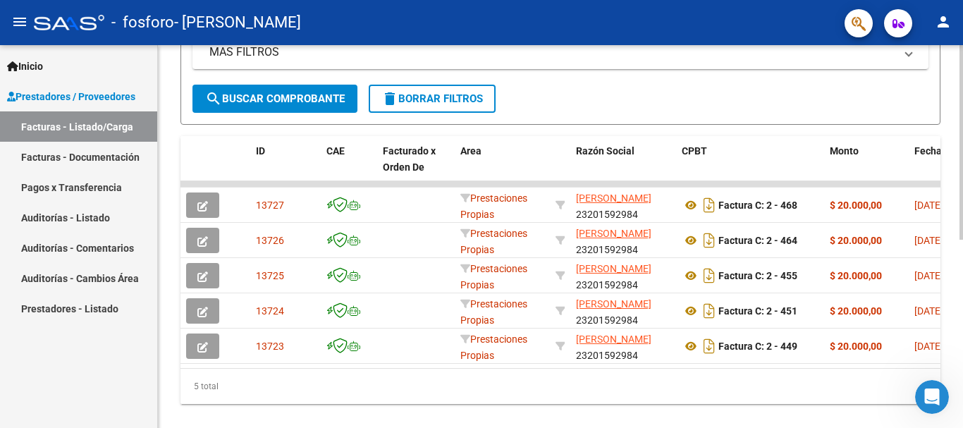
scroll to position [351, 0]
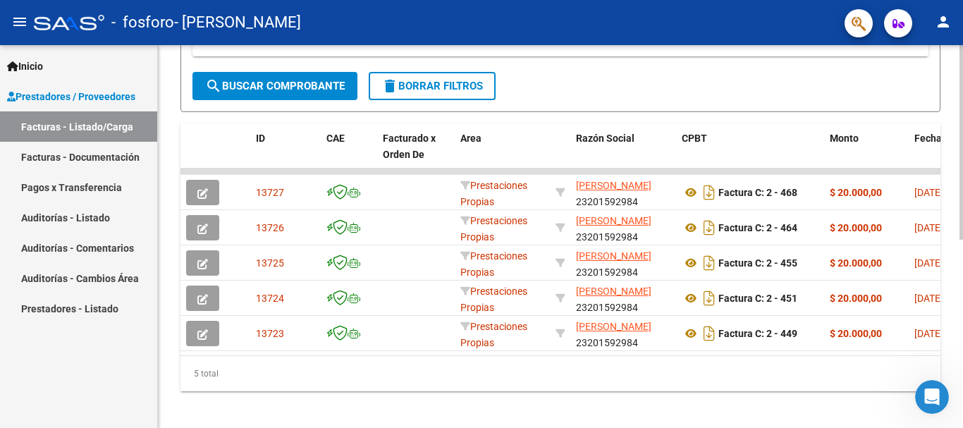
click at [962, 306] on div at bounding box center [962, 326] width 4 height 195
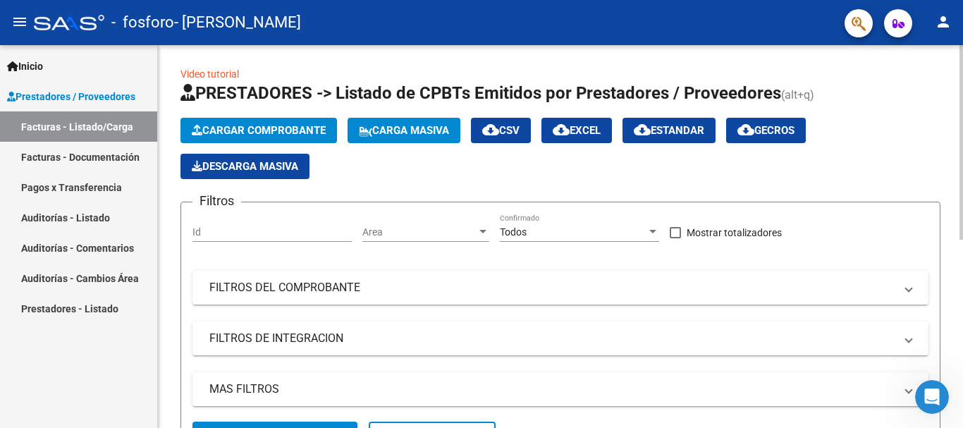
scroll to position [0, 0]
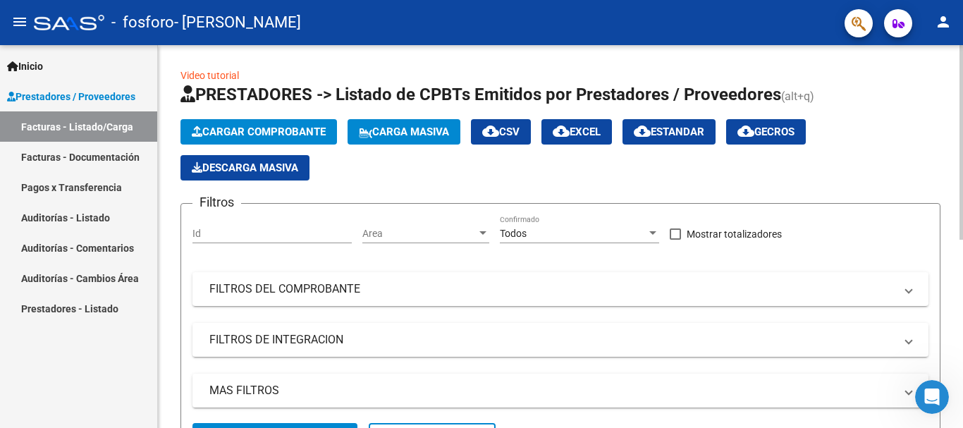
click at [962, 132] on div at bounding box center [962, 142] width 4 height 195
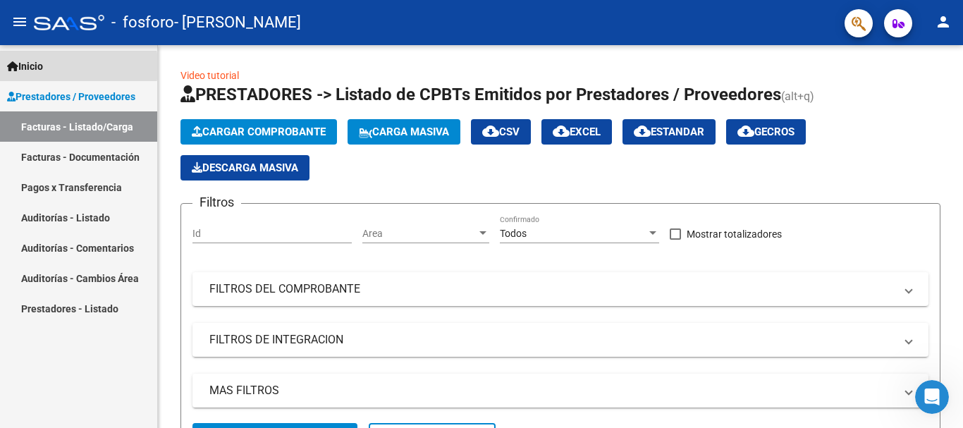
click at [37, 66] on span "Inicio" at bounding box center [25, 67] width 36 height 16
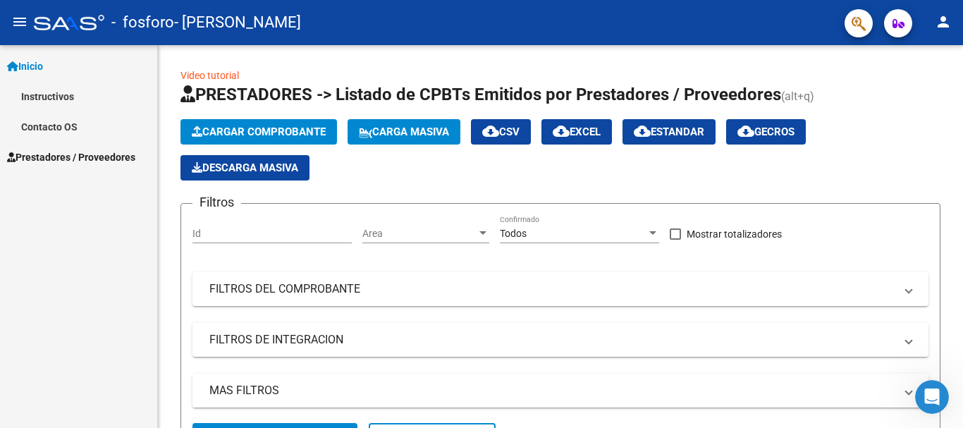
click at [42, 160] on span "Prestadores / Proveedores" at bounding box center [71, 157] width 128 height 16
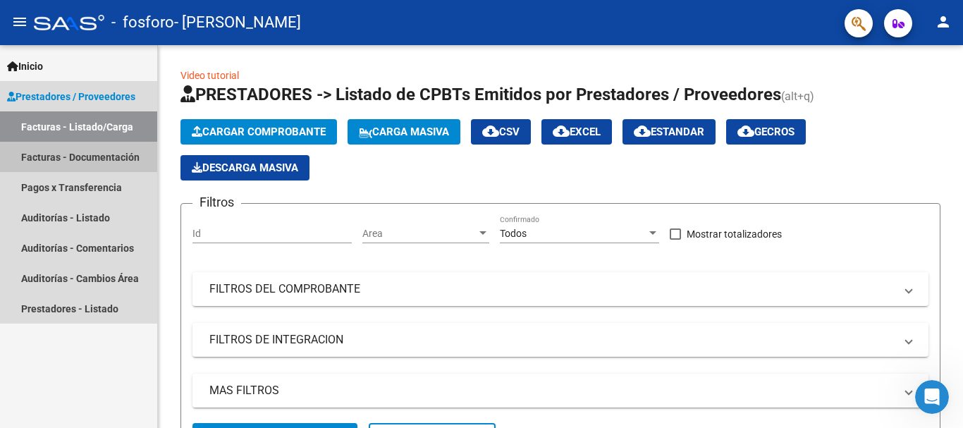
click at [42, 160] on link "Facturas - Documentación" at bounding box center [78, 157] width 157 height 30
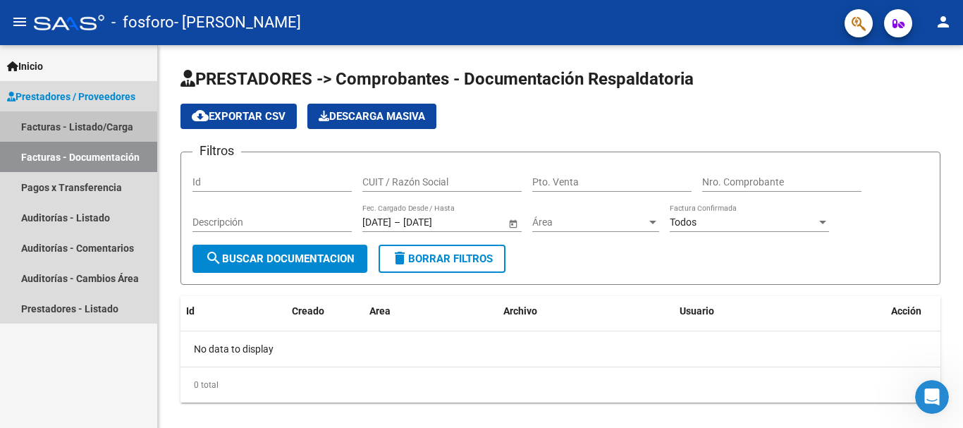
click at [66, 129] on link "Facturas - Listado/Carga" at bounding box center [78, 126] width 157 height 30
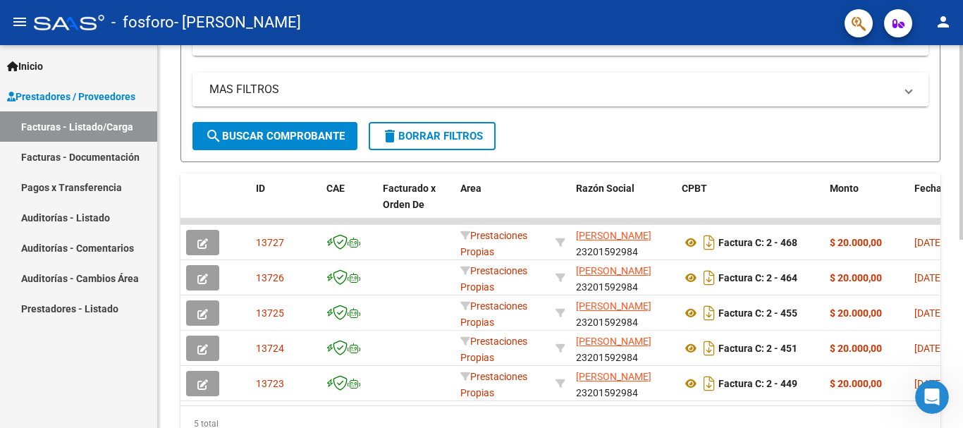
scroll to position [371, 0]
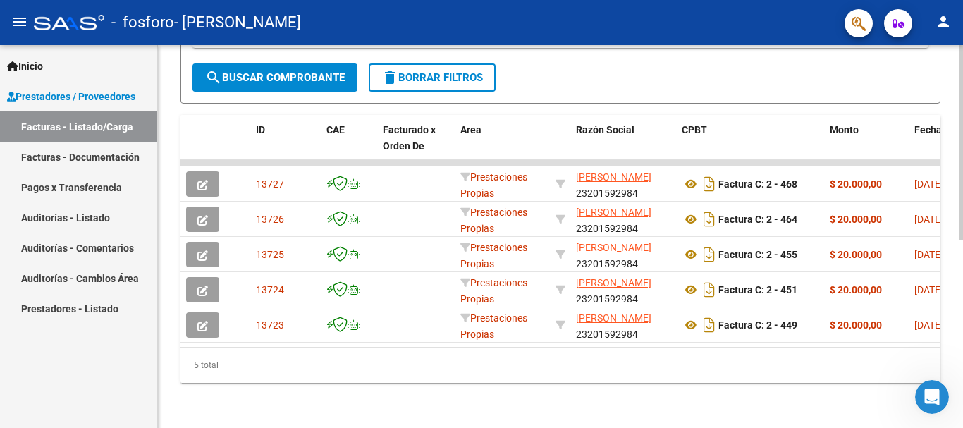
click at [959, 406] on div "Video tutorial PRESTADORES -> Listado de CPBTs Emitidos por Prestadores / Prove…" at bounding box center [562, 57] width 809 height 742
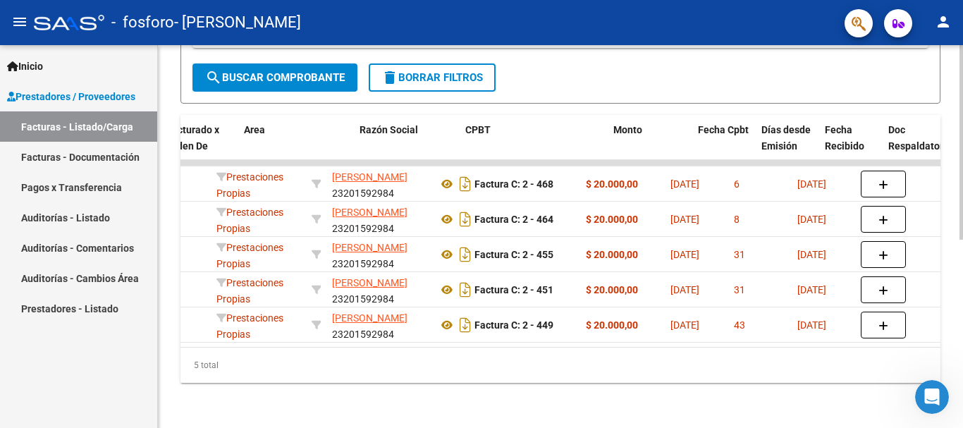
scroll to position [0, 216]
